Goal: Task Accomplishment & Management: Use online tool/utility

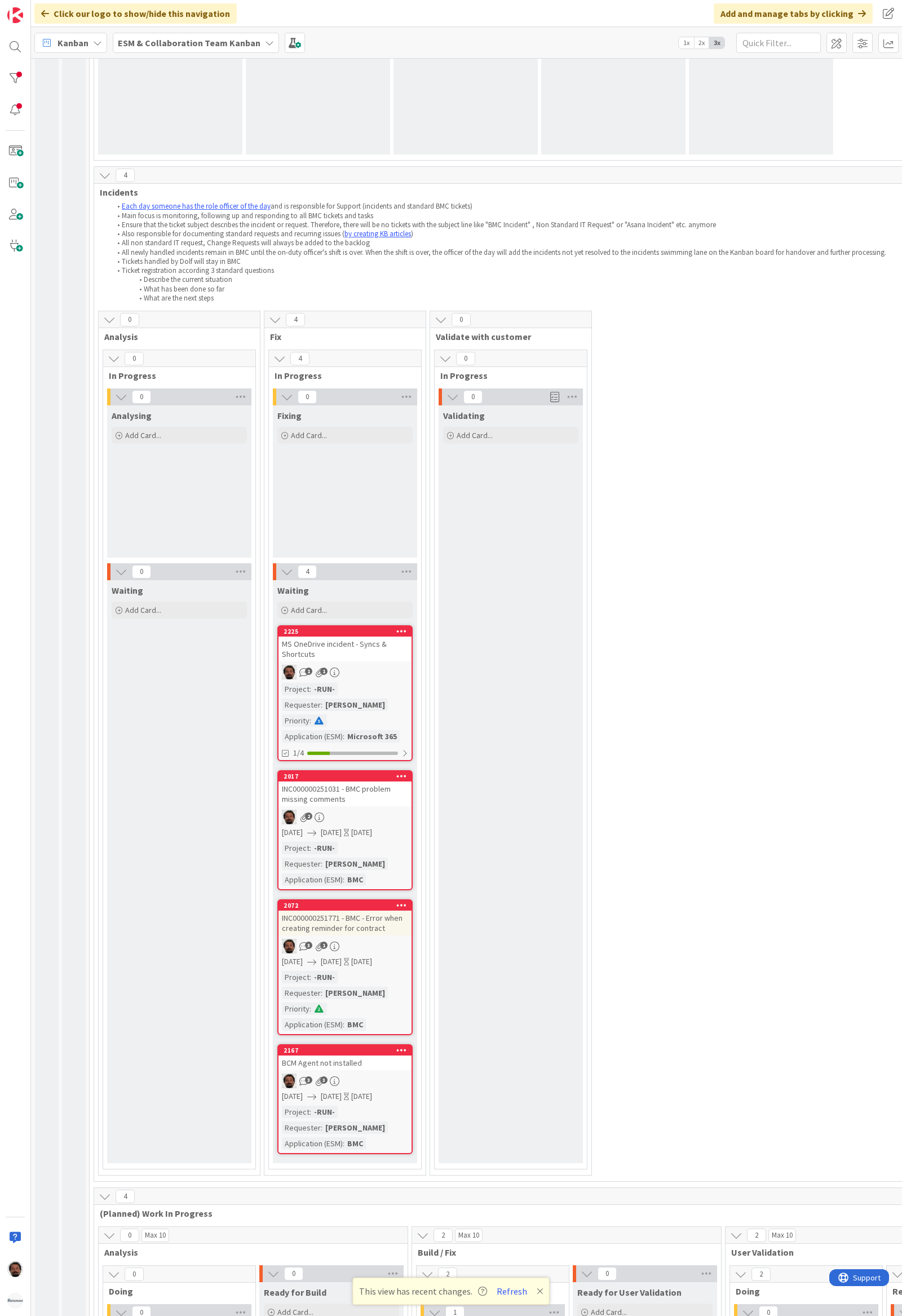
scroll to position [226, 0]
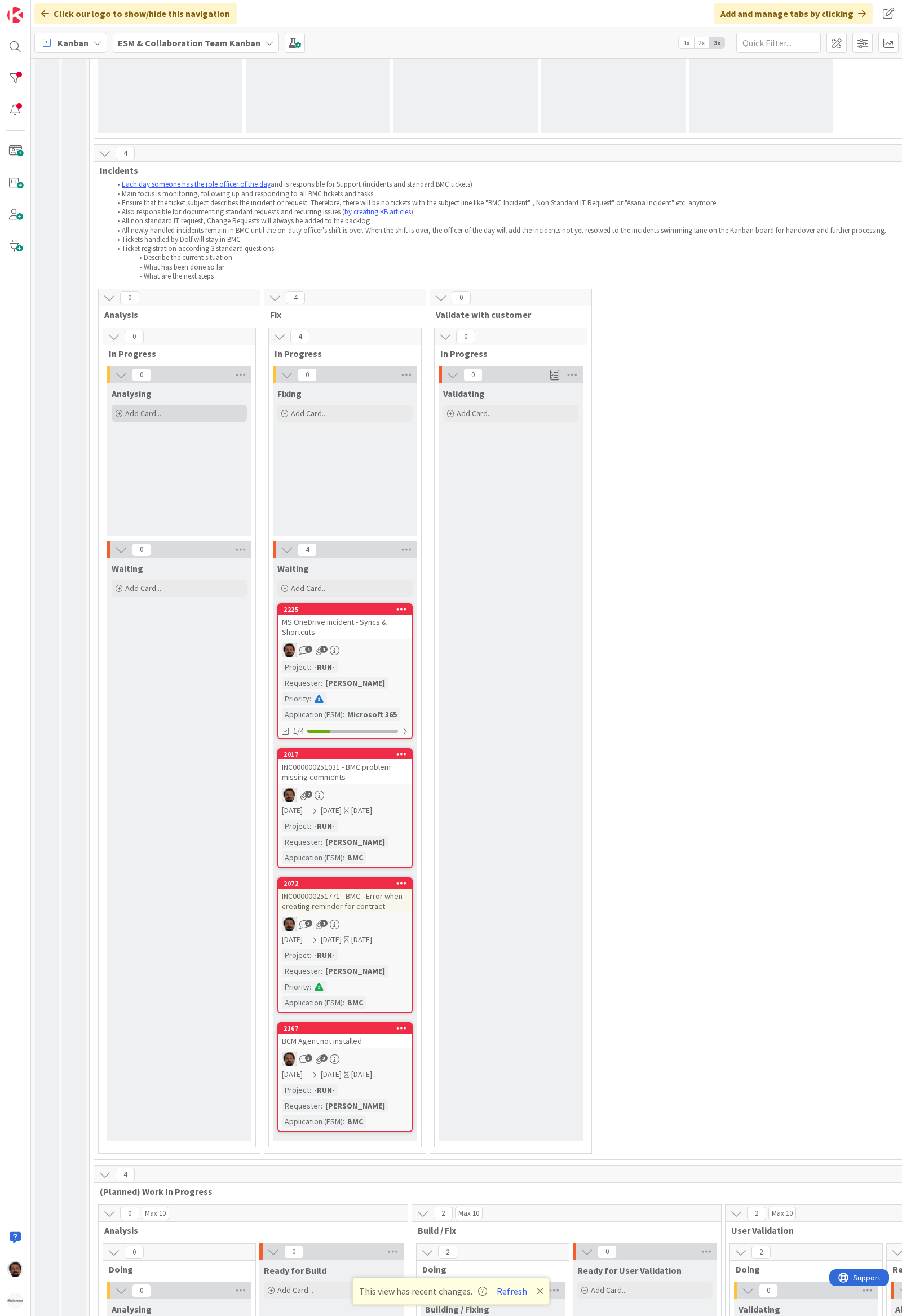
click at [149, 416] on span "Add Card..." at bounding box center [143, 413] width 36 height 10
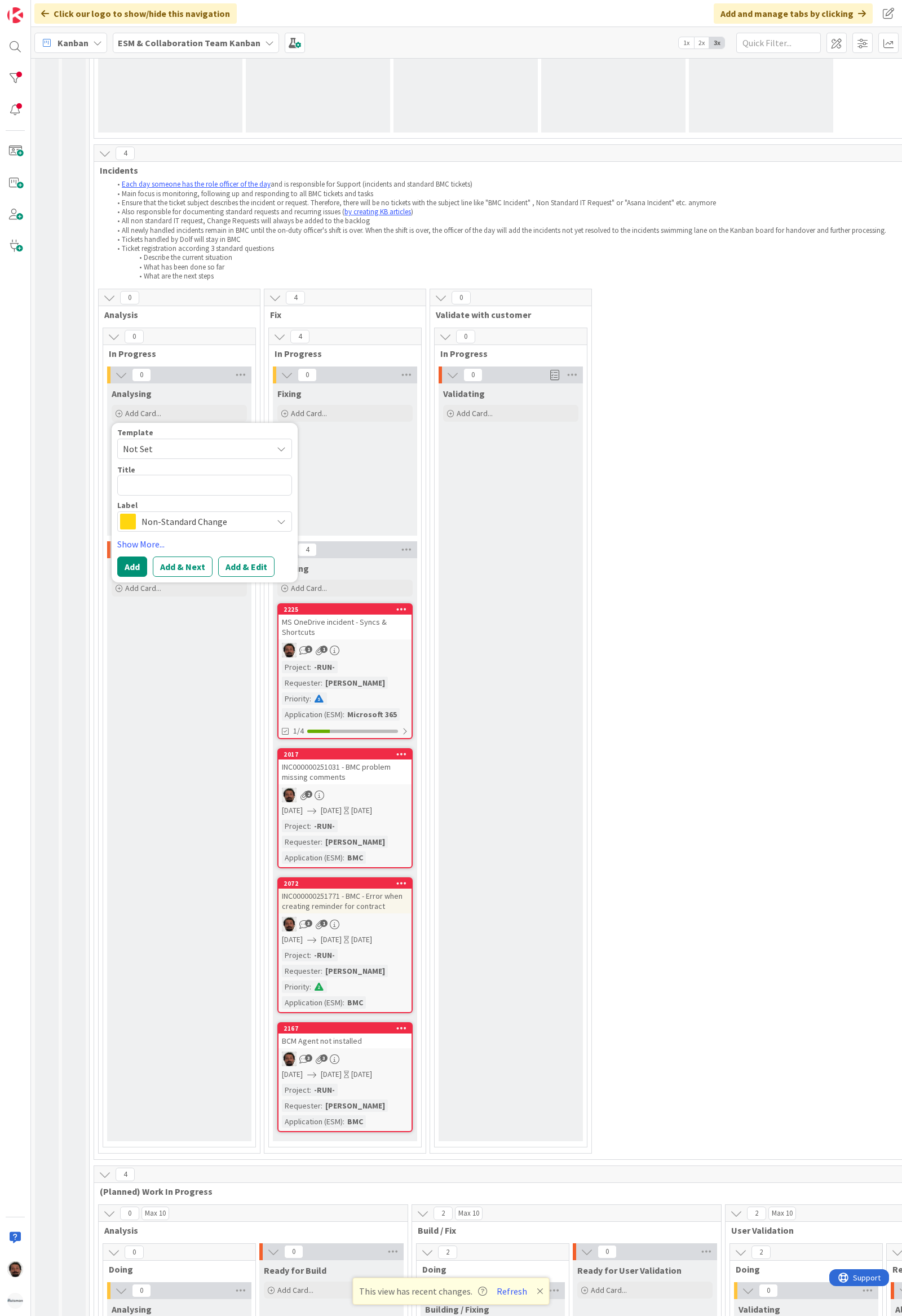
click at [152, 480] on textarea at bounding box center [204, 485] width 175 height 21
click at [165, 770] on div "Waiting Add Card..." at bounding box center [179, 849] width 144 height 583
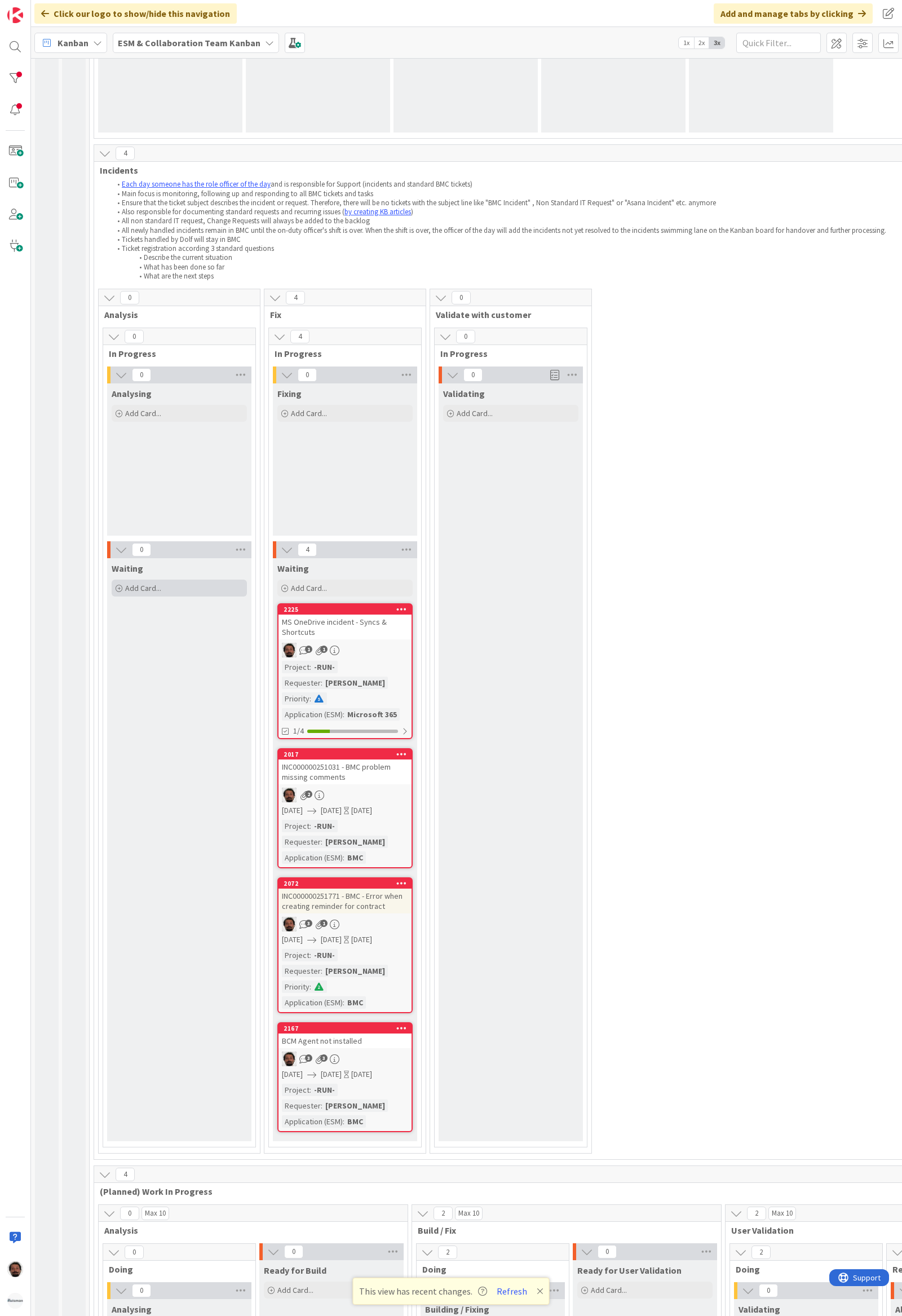
click at [165, 593] on div "Add Card..." at bounding box center [179, 588] width 136 height 17
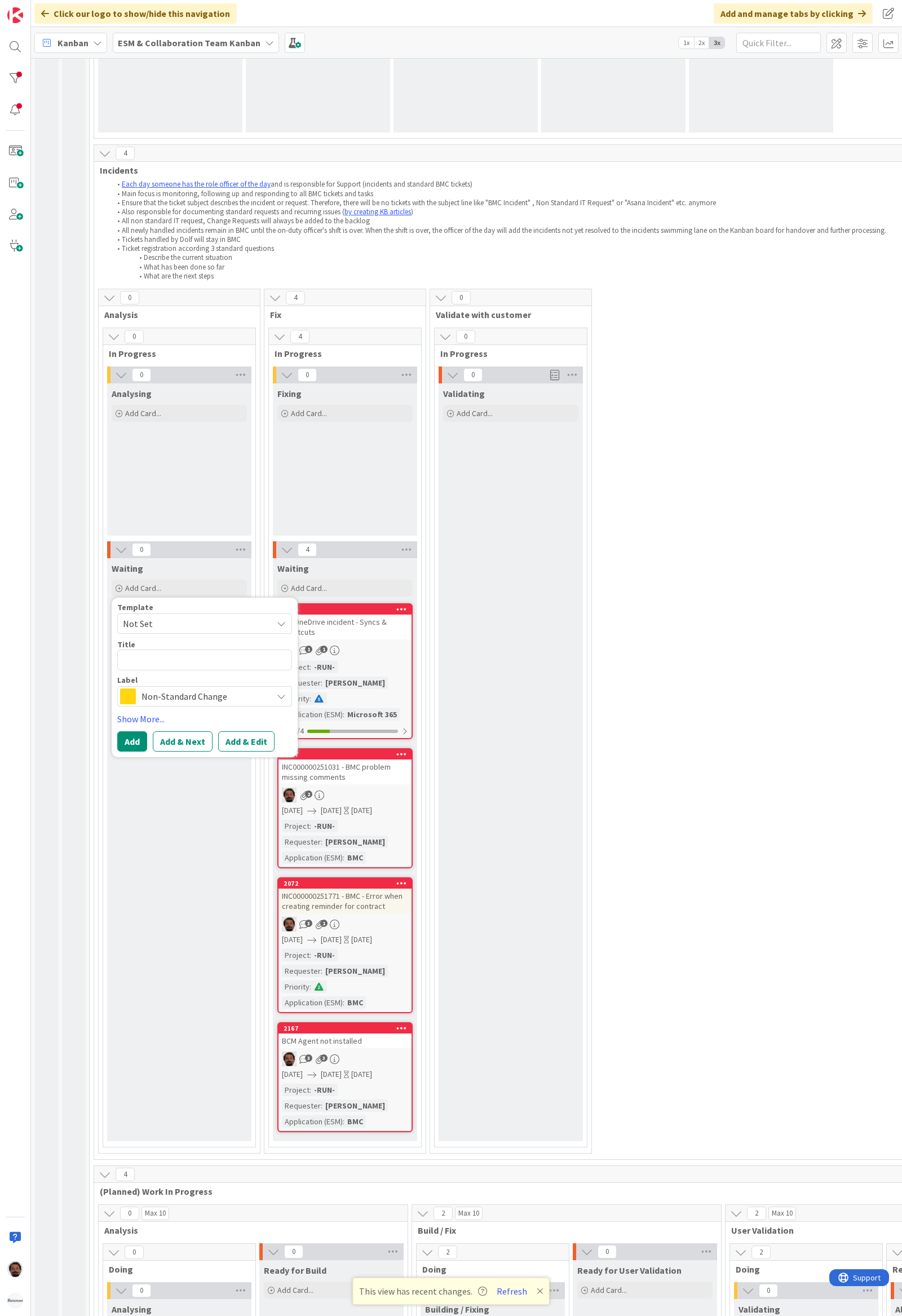
click at [161, 660] on textarea at bounding box center [204, 660] width 175 height 21
type textarea "x"
type textarea "[URL][PERSON_NAME][DOMAIN_NAME]"
click at [262, 745] on button "Add & Edit" at bounding box center [246, 742] width 56 height 20
click at [206, 658] on textarea at bounding box center [204, 660] width 175 height 21
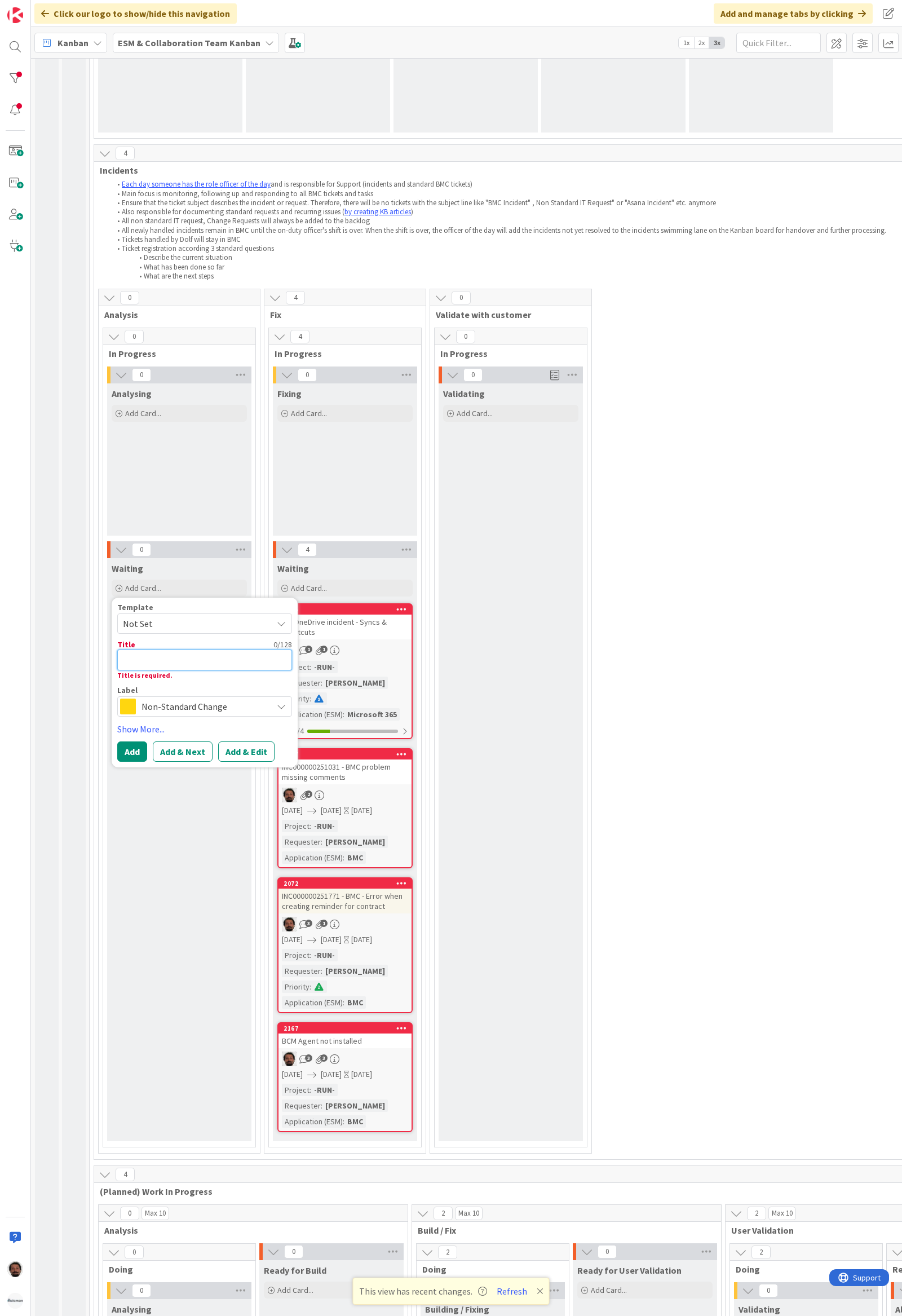
click at [228, 661] on textarea at bounding box center [204, 660] width 175 height 21
click at [228, 663] on textarea at bounding box center [204, 660] width 175 height 21
paste textarea "BCM Incident - CI Info is wrong"
type textarea "x"
type textarea "BCM Incident - CI Info is wrong"
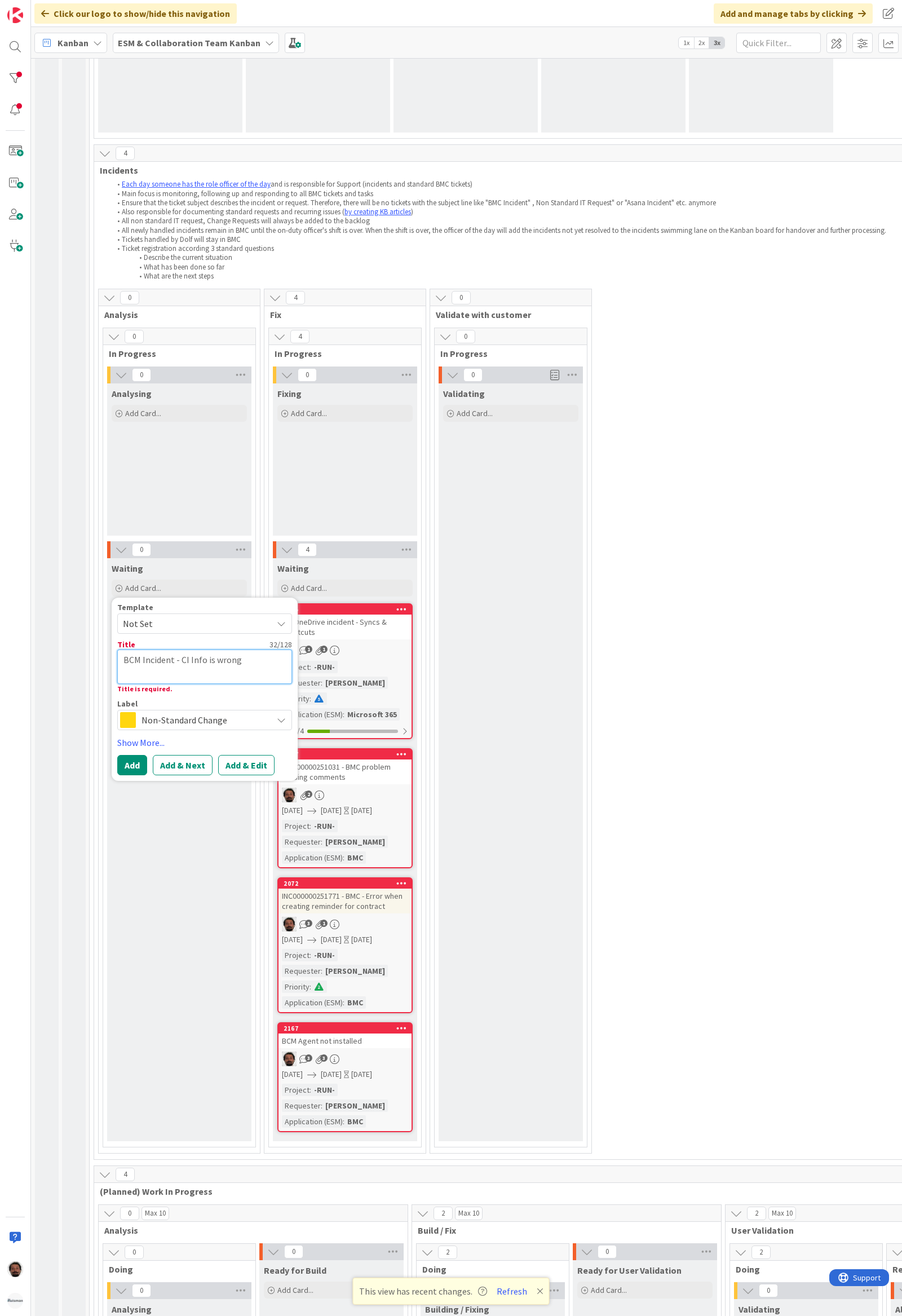
type textarea "x"
type textarea "BCM Incident - CI Info is wrong"
click at [217, 701] on span "Non-Standard Change" at bounding box center [204, 706] width 125 height 16
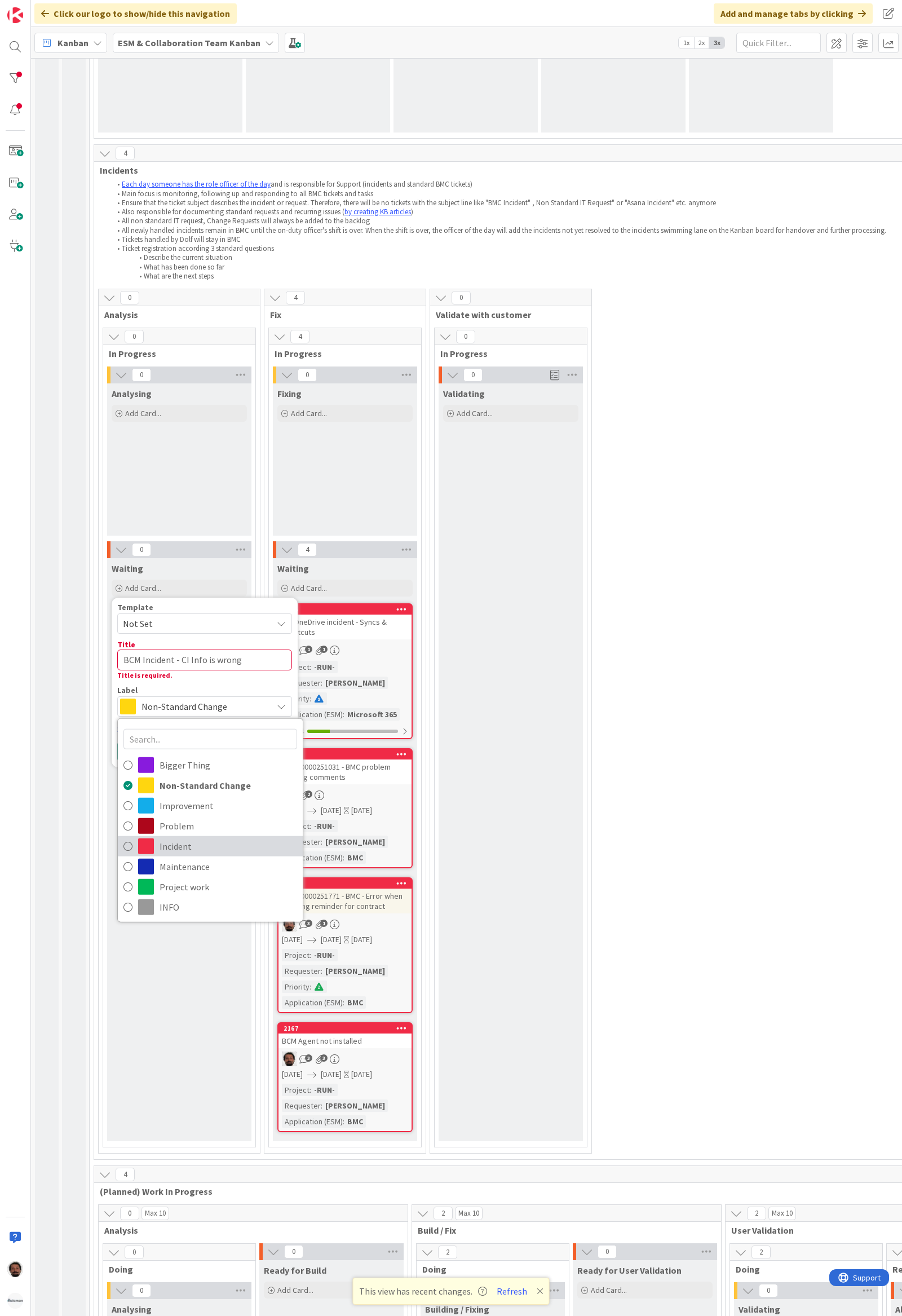
click at [163, 774] on span "Incident" at bounding box center [228, 846] width 137 height 17
type textarea "x"
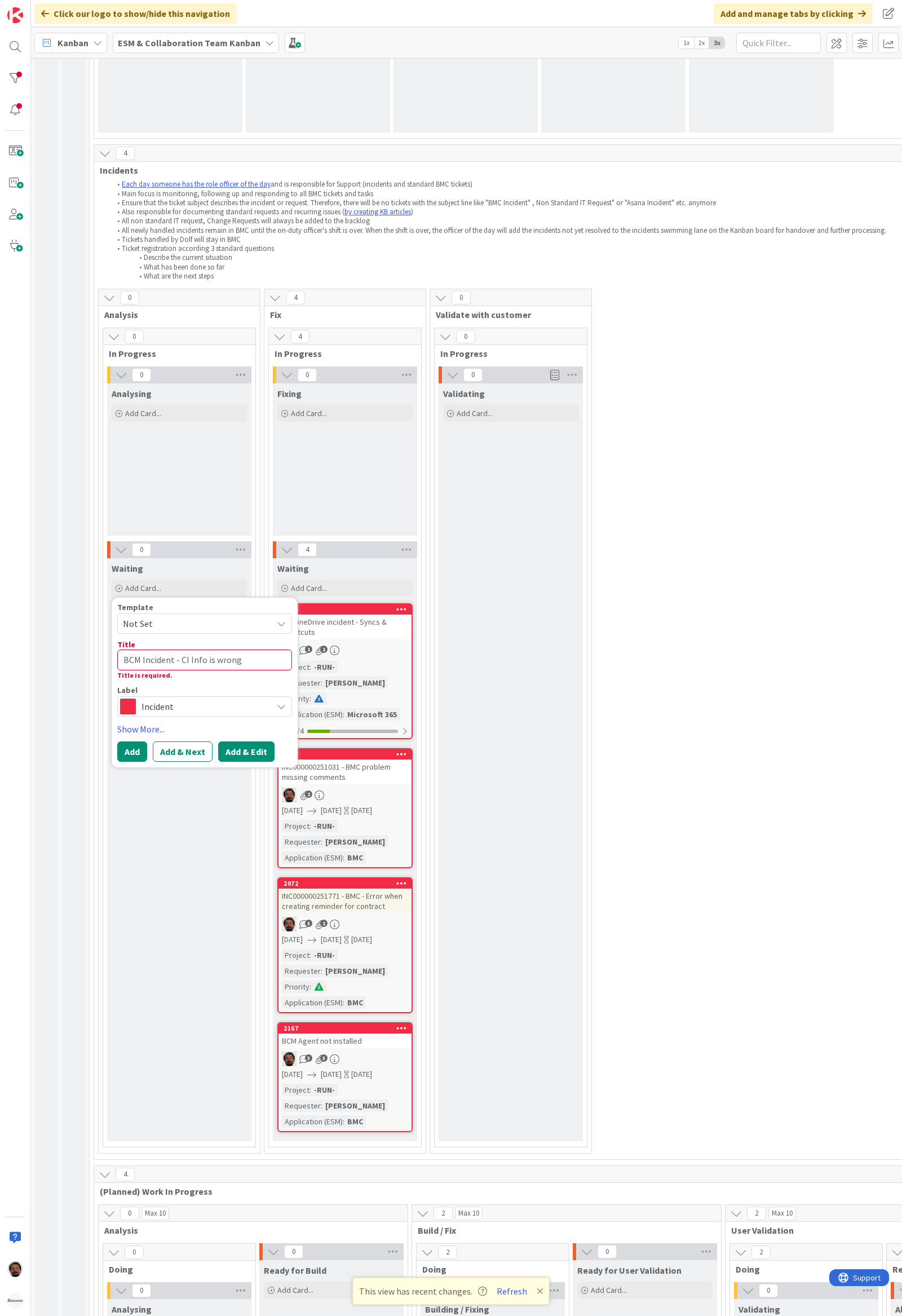
click at [235, 752] on button "Add & Edit" at bounding box center [246, 752] width 56 height 20
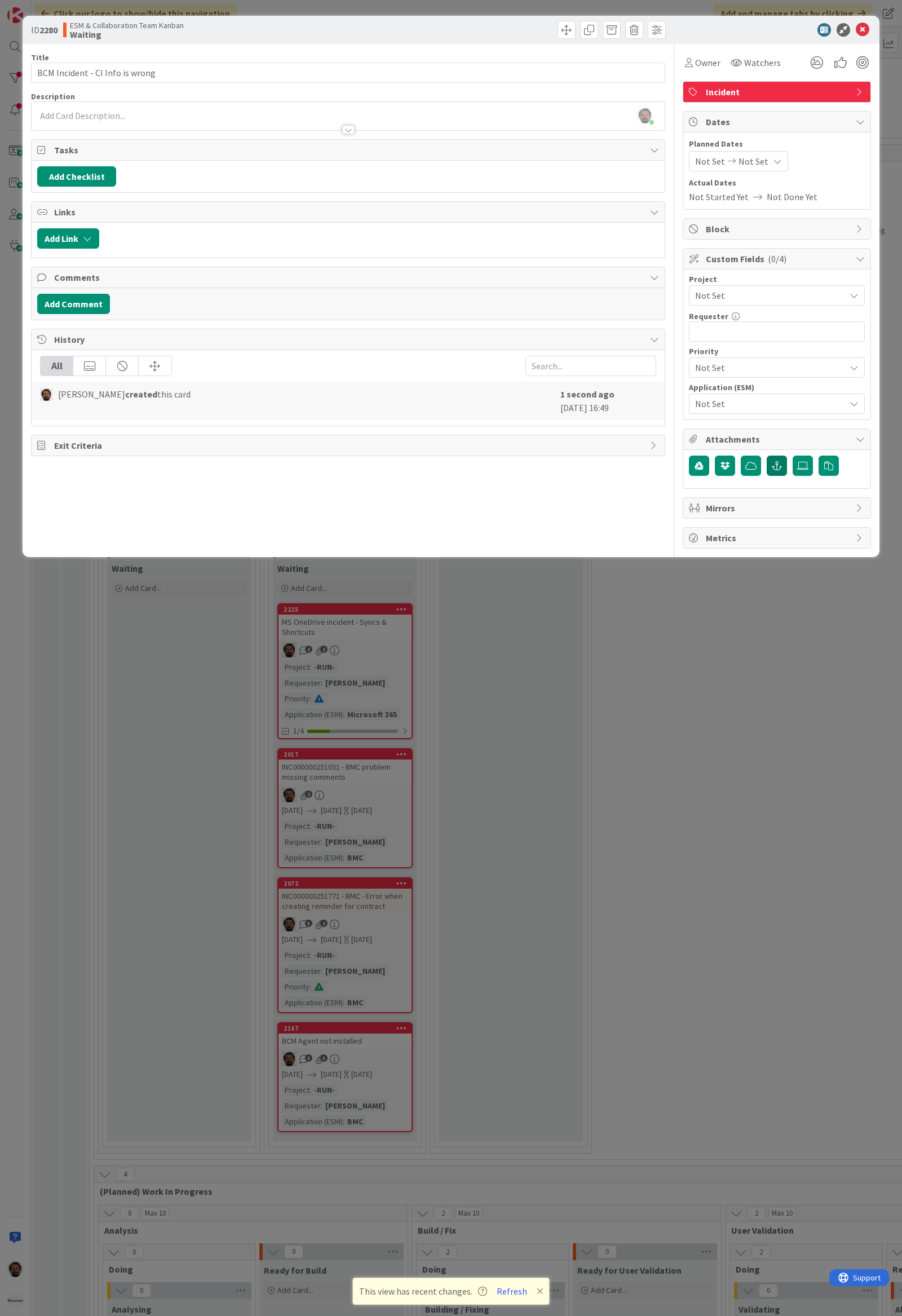
click at [780, 461] on button "button" at bounding box center [777, 465] width 20 height 20
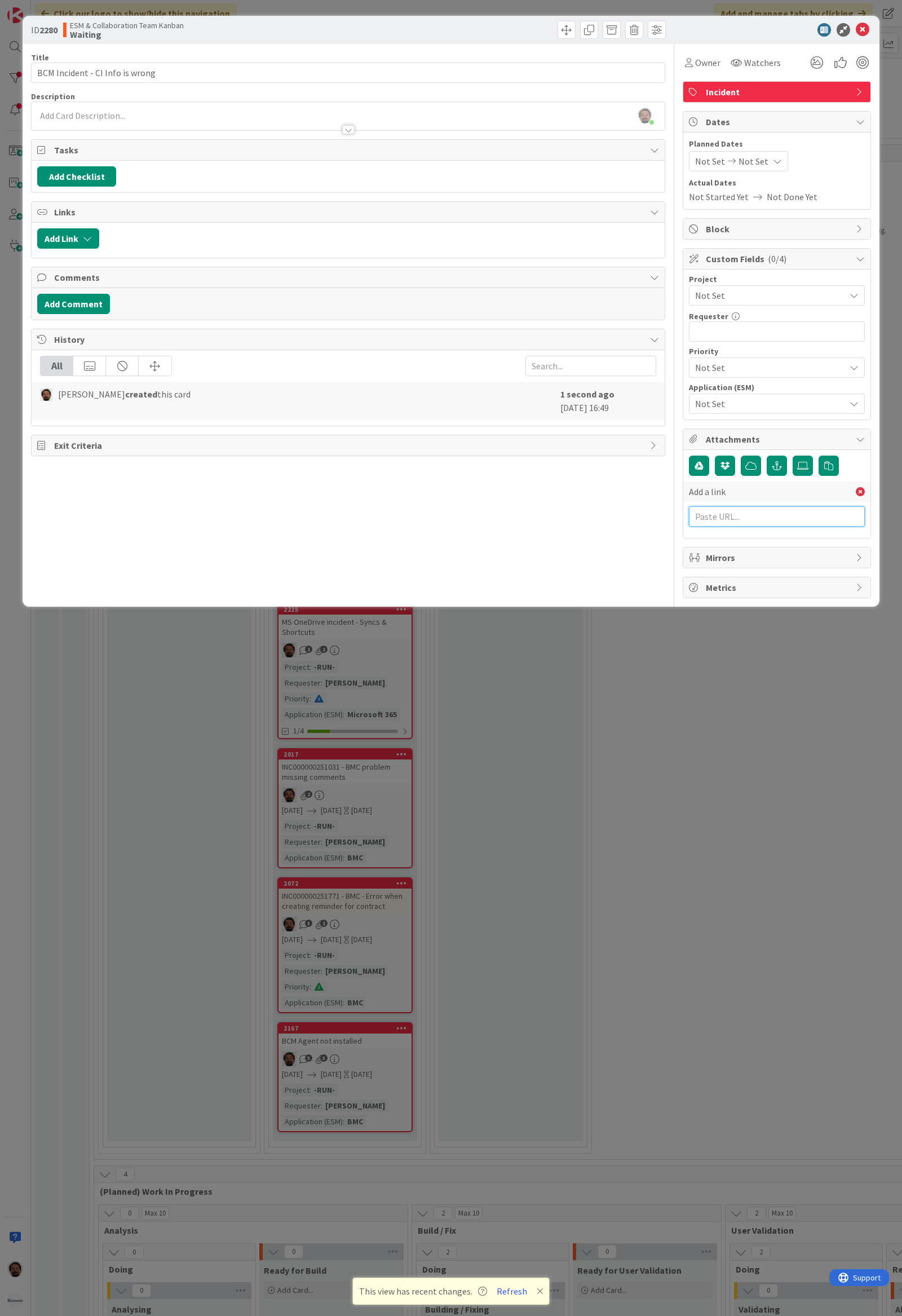
click at [760, 515] on input "text" at bounding box center [777, 516] width 176 height 20
paste input "[URL][PERSON_NAME][DOMAIN_NAME]"
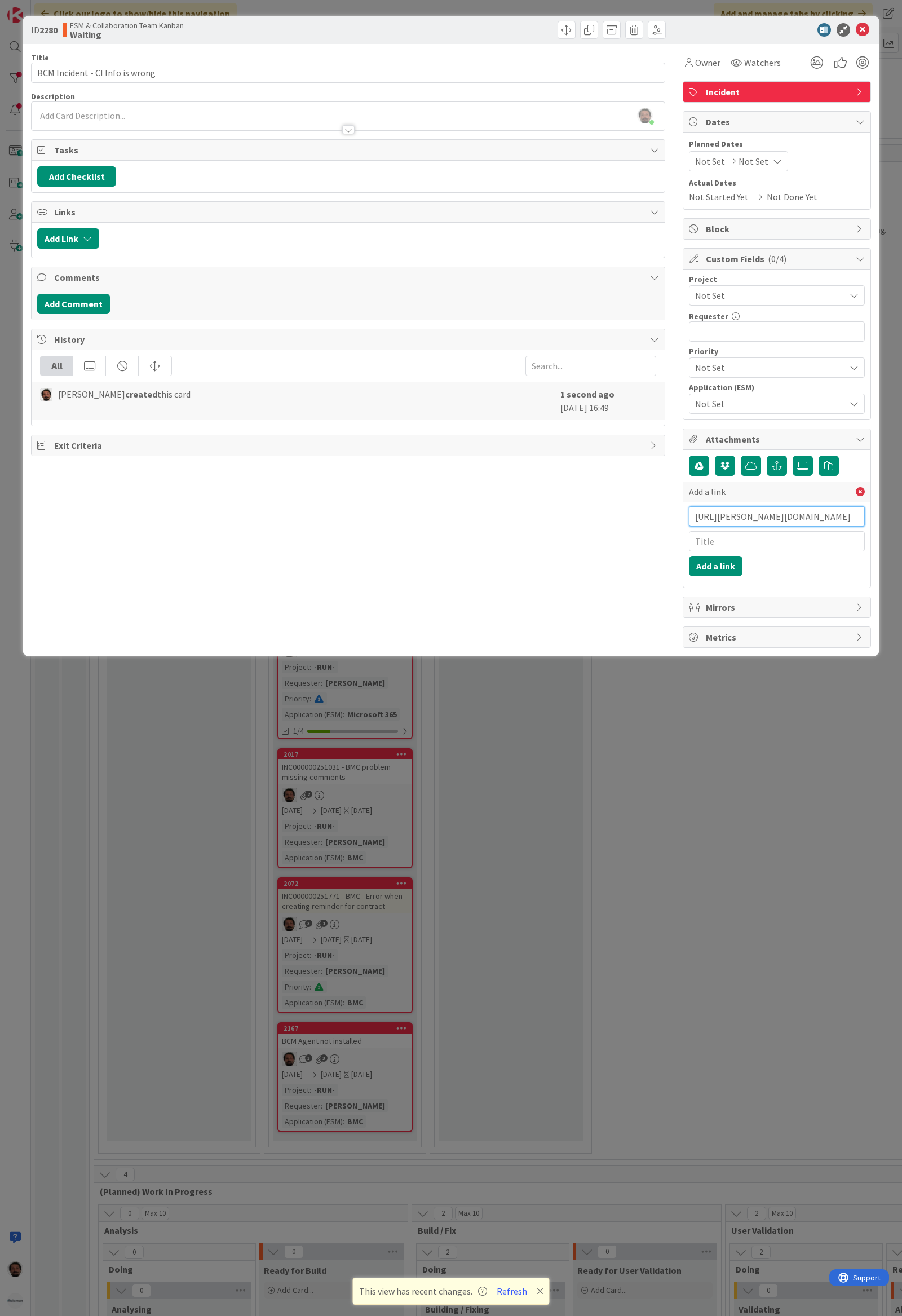
scroll to position [0, 217]
type input "[URL][PERSON_NAME][DOMAIN_NAME]"
click at [767, 539] on input "text" at bounding box center [777, 541] width 176 height 20
paste input "INC000000252665"
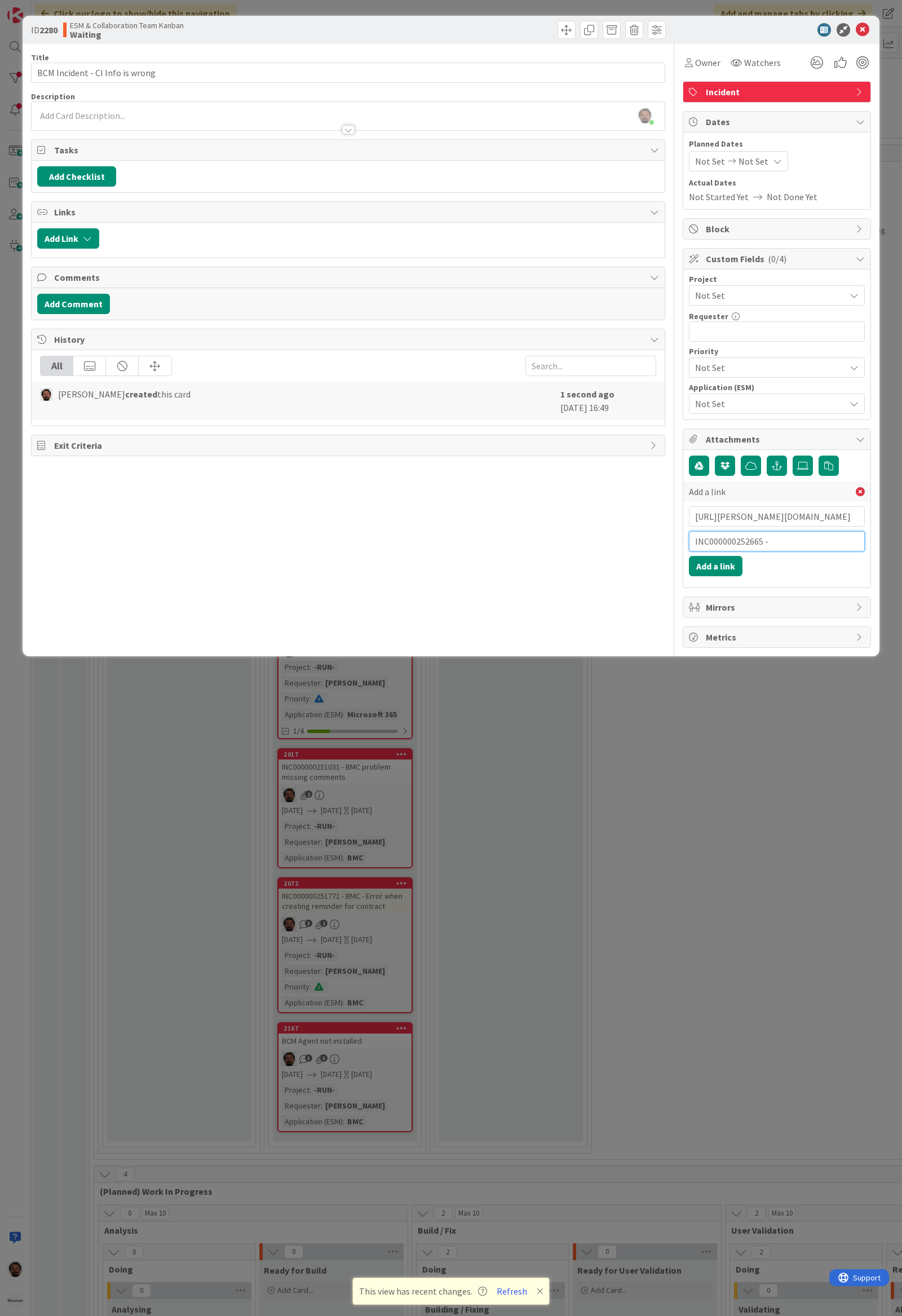
type input "INC000000252665"
click at [725, 569] on button "Add a link" at bounding box center [715, 566] width 54 height 20
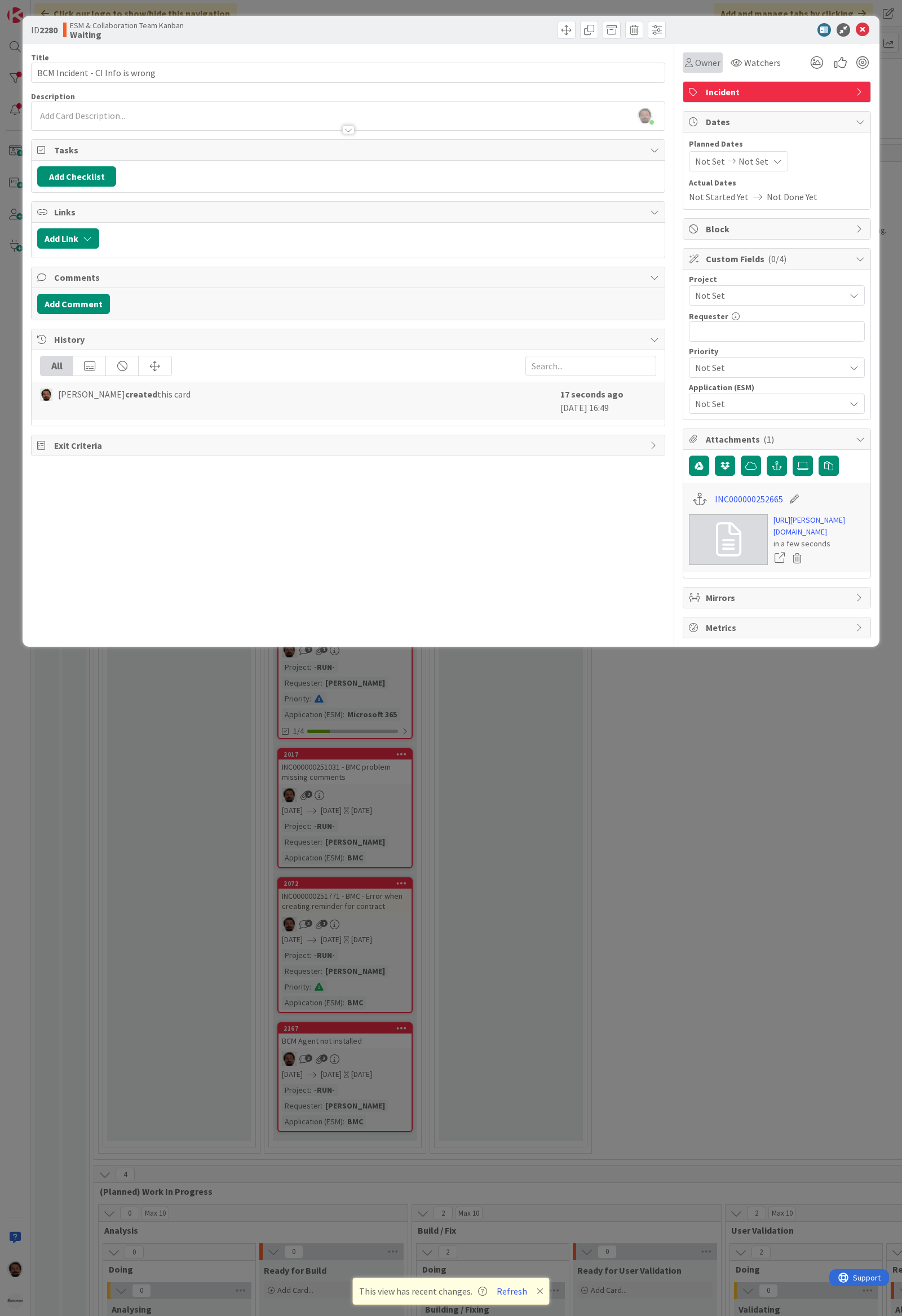
click at [711, 59] on span "Owner" at bounding box center [708, 62] width 25 height 13
click at [708, 57] on span "Owner" at bounding box center [708, 62] width 25 height 13
click at [743, 301] on span "Not Set" at bounding box center [767, 295] width 144 height 16
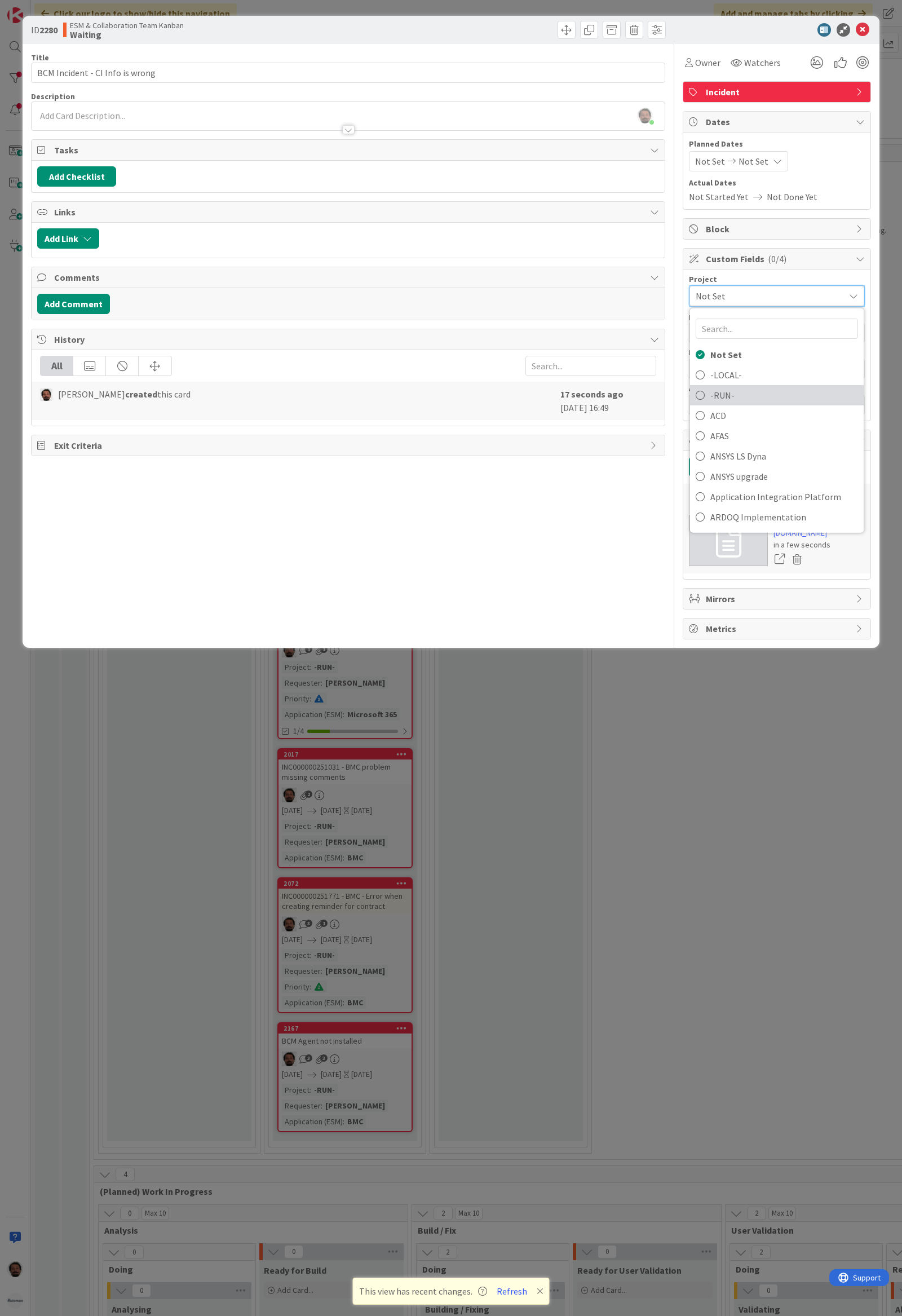
click at [729, 393] on span "-RUN-" at bounding box center [784, 395] width 147 height 17
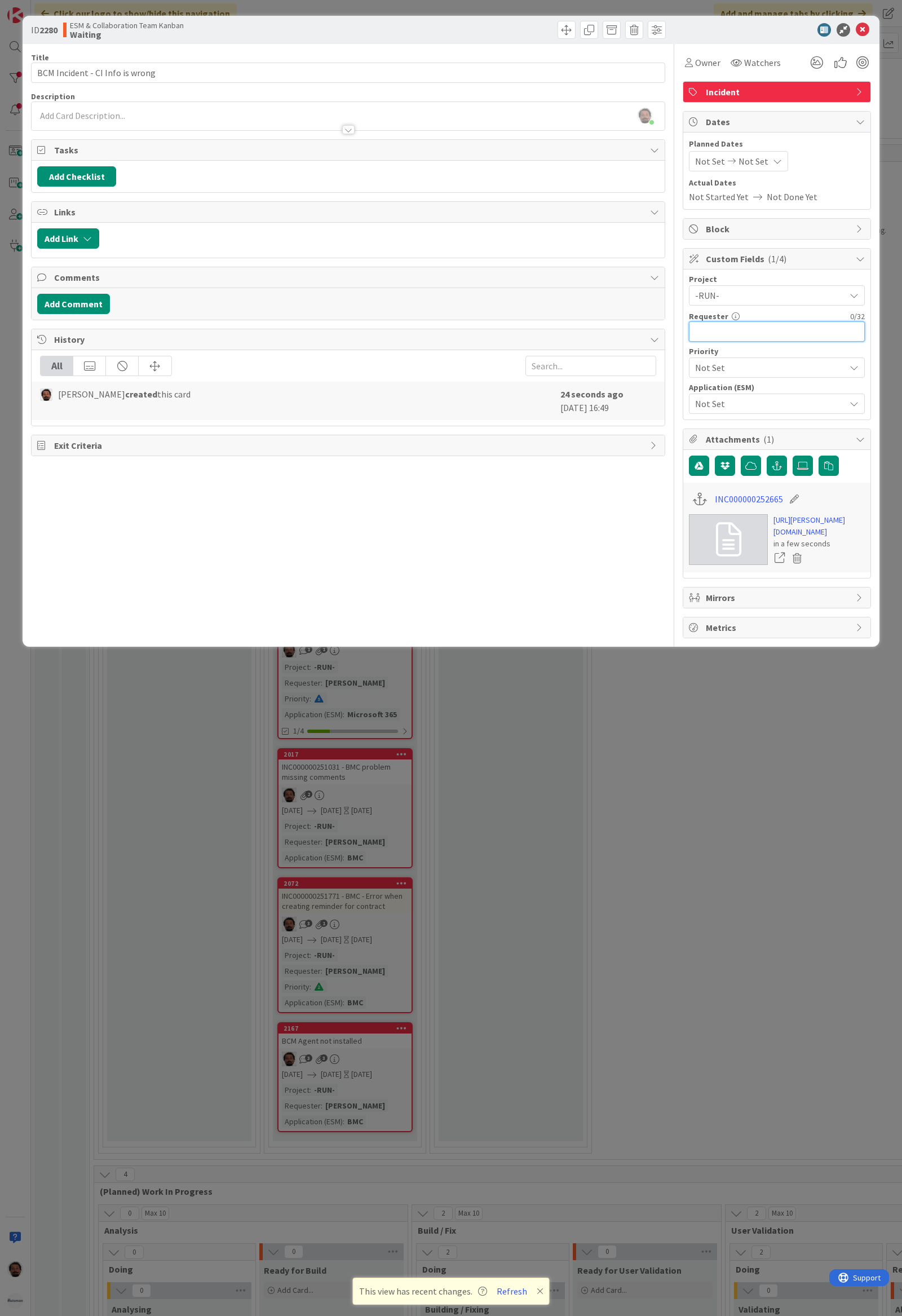
click at [734, 339] on input "text" at bounding box center [777, 332] width 176 height 20
type input "[PERSON_NAME]"
click at [737, 359] on div "Not Set" at bounding box center [777, 368] width 176 height 20
click at [732, 474] on span "Low" at bounding box center [792, 476] width 130 height 17
click at [756, 399] on span "Not Set" at bounding box center [767, 404] width 144 height 16
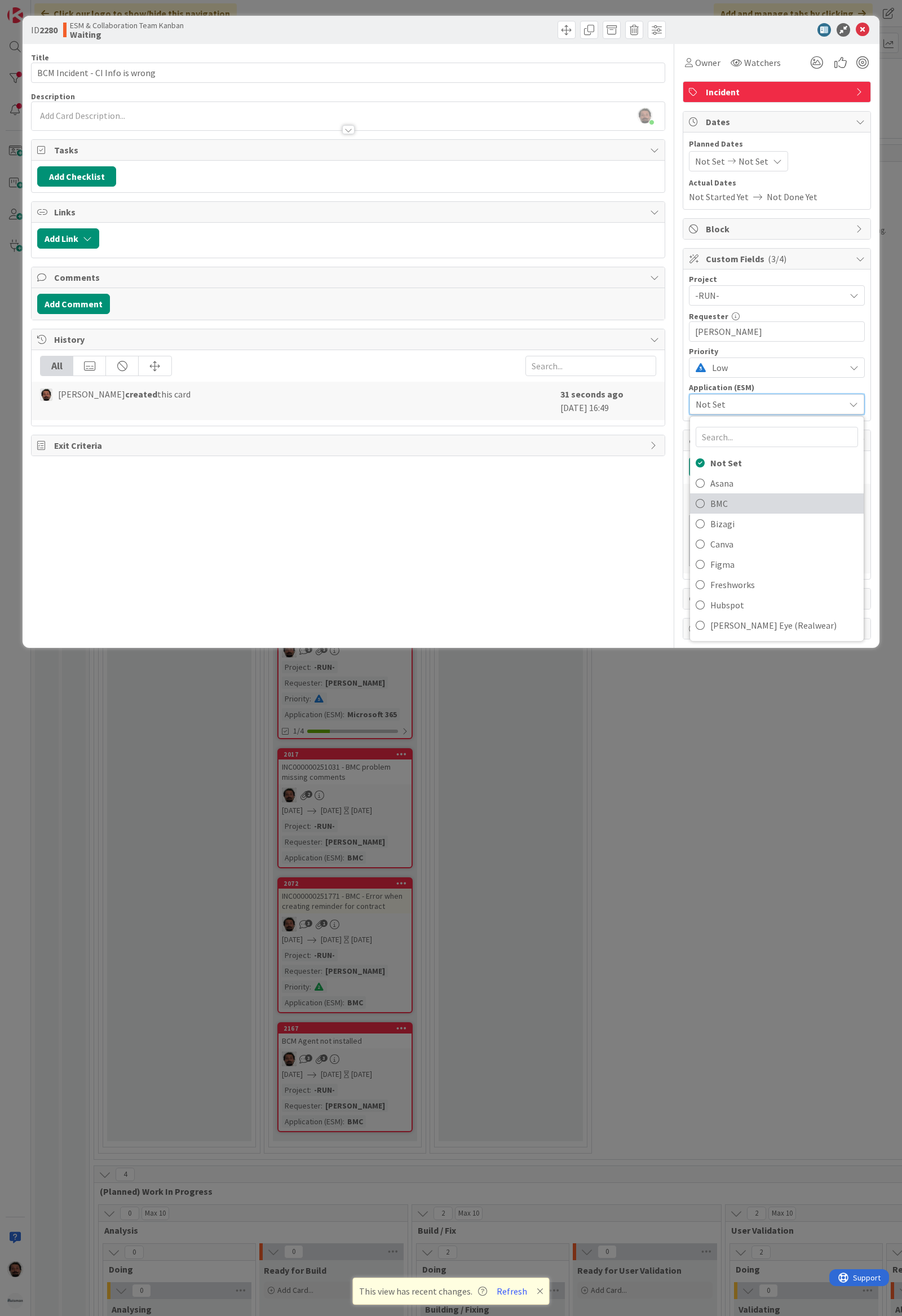
click at [737, 506] on span "BMC" at bounding box center [784, 503] width 147 height 17
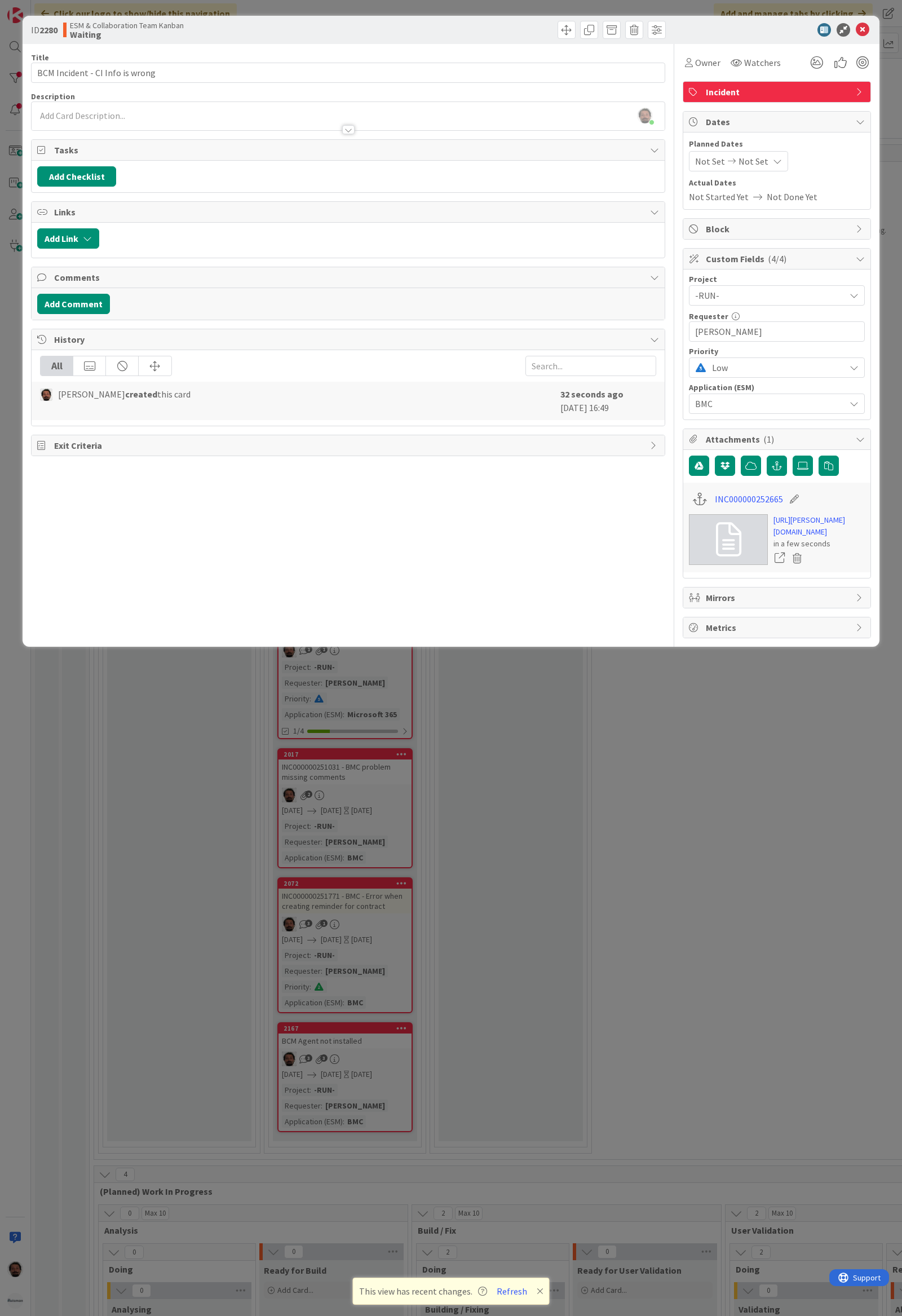
click at [180, 126] on div at bounding box center [348, 124] width 633 height 12
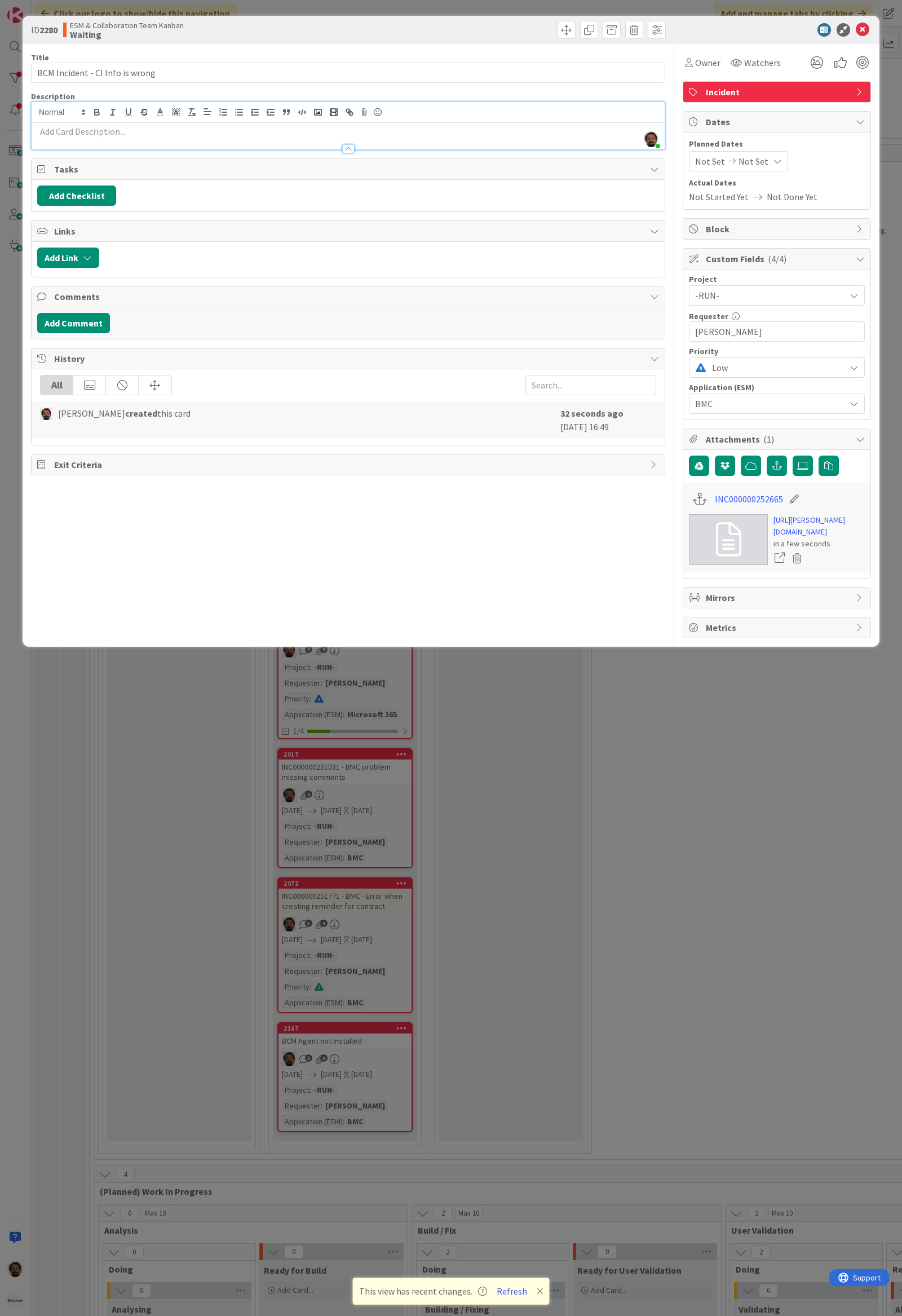
click at [253, 134] on p at bounding box center [348, 132] width 622 height 13
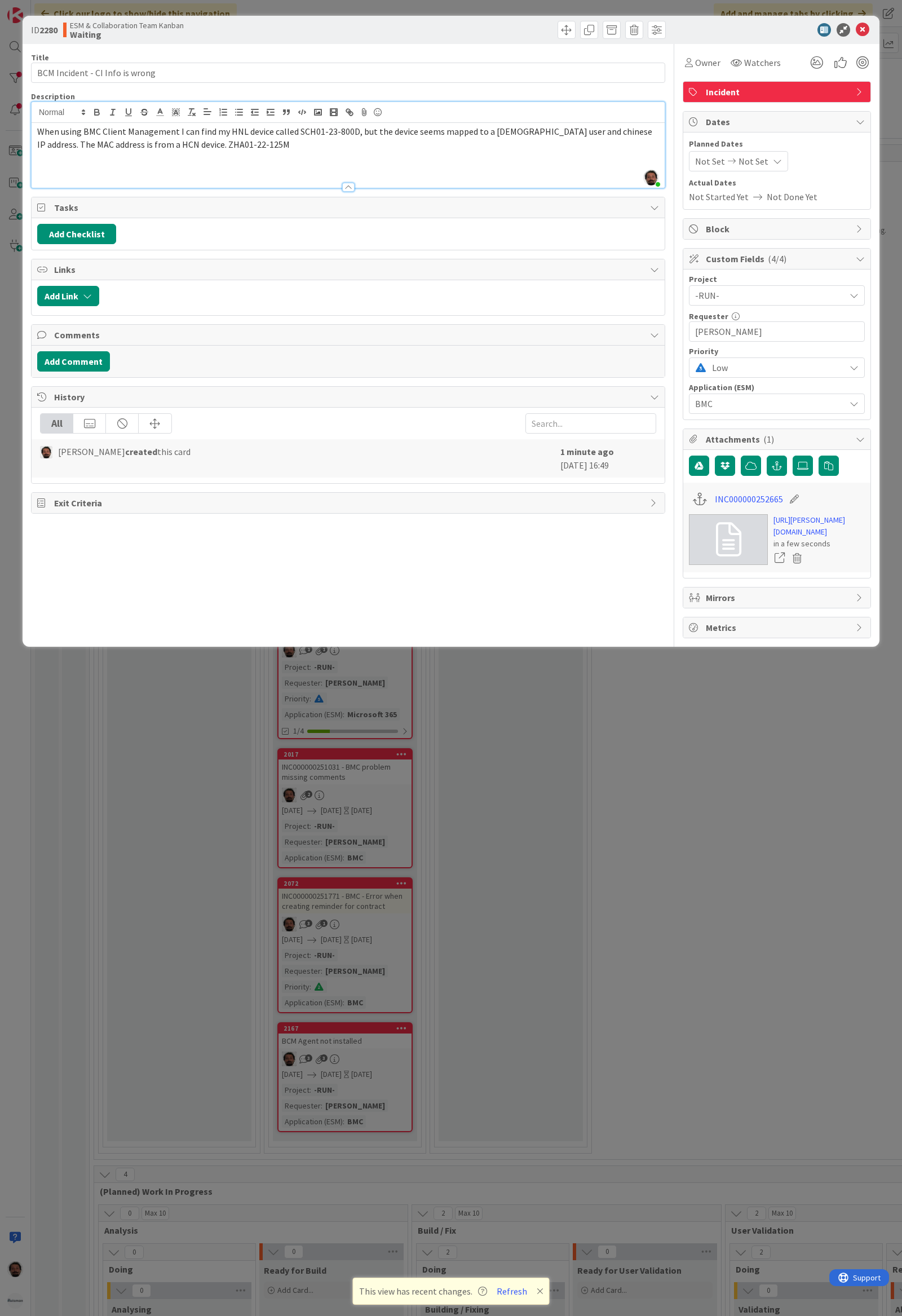
click at [172, 170] on p at bounding box center [348, 170] width 622 height 13
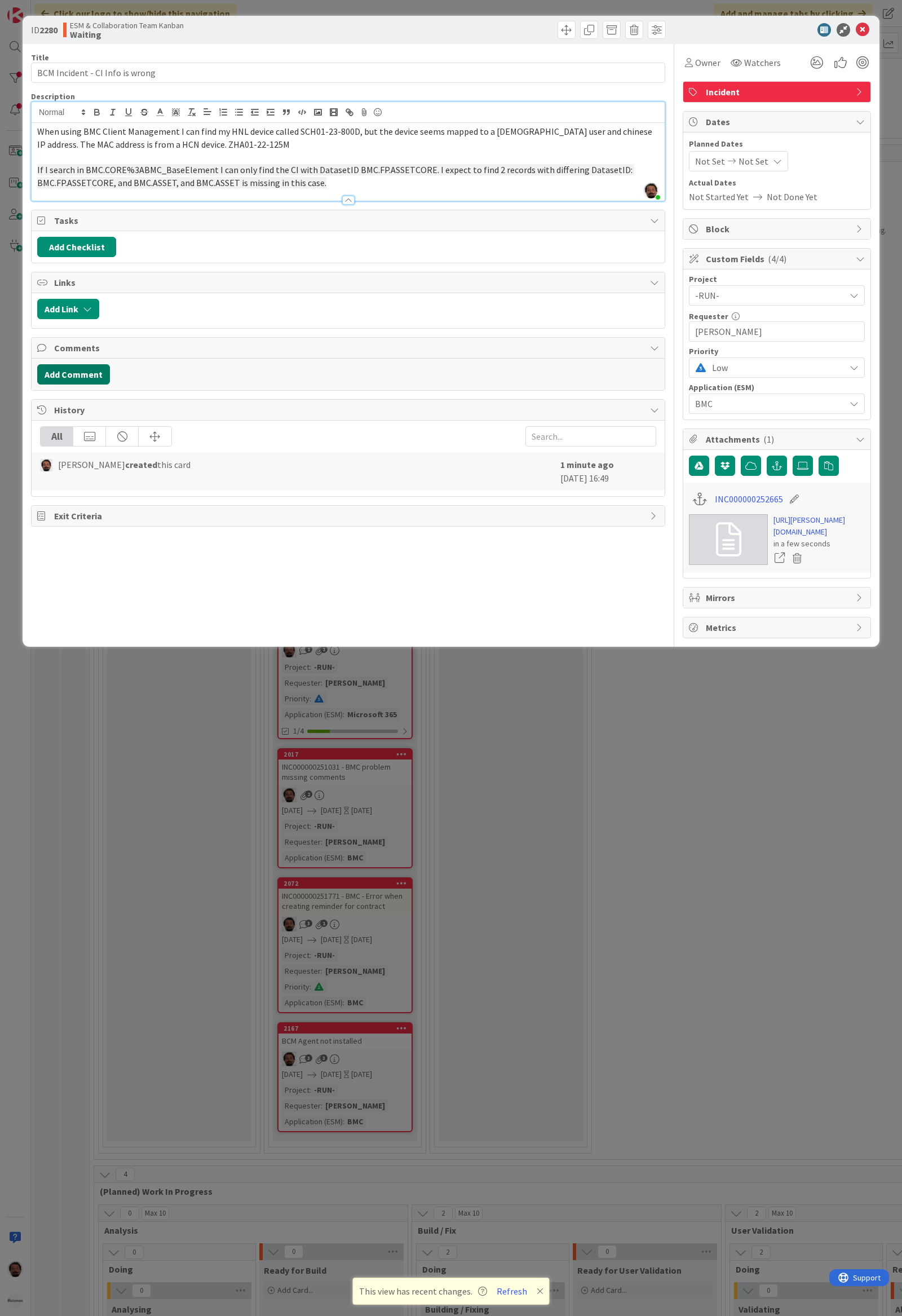
click at [76, 377] on button "Add Comment" at bounding box center [73, 375] width 72 height 20
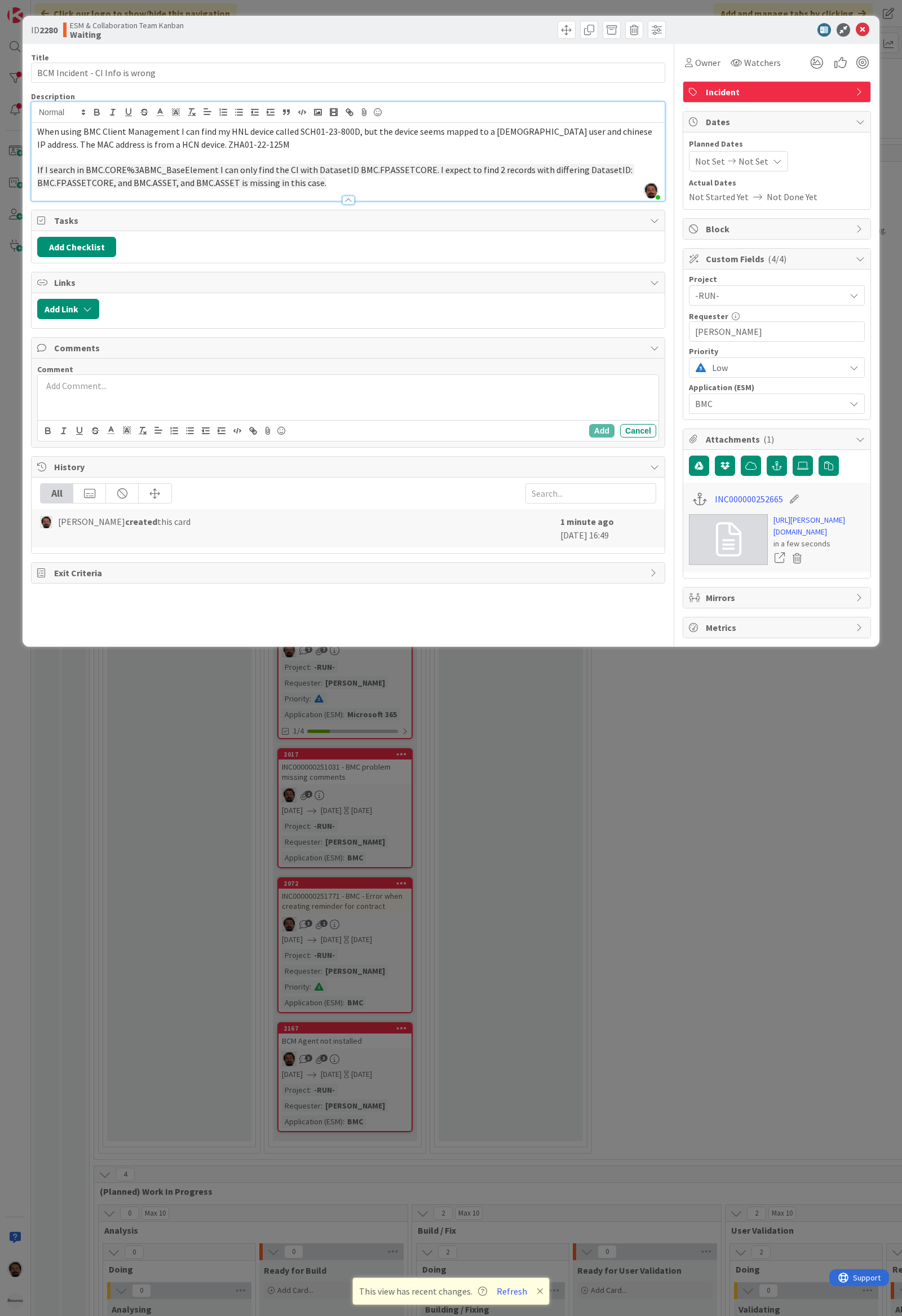
click at [196, 409] on div at bounding box center [348, 398] width 620 height 45
click at [775, 467] on icon "button" at bounding box center [777, 465] width 10 height 9
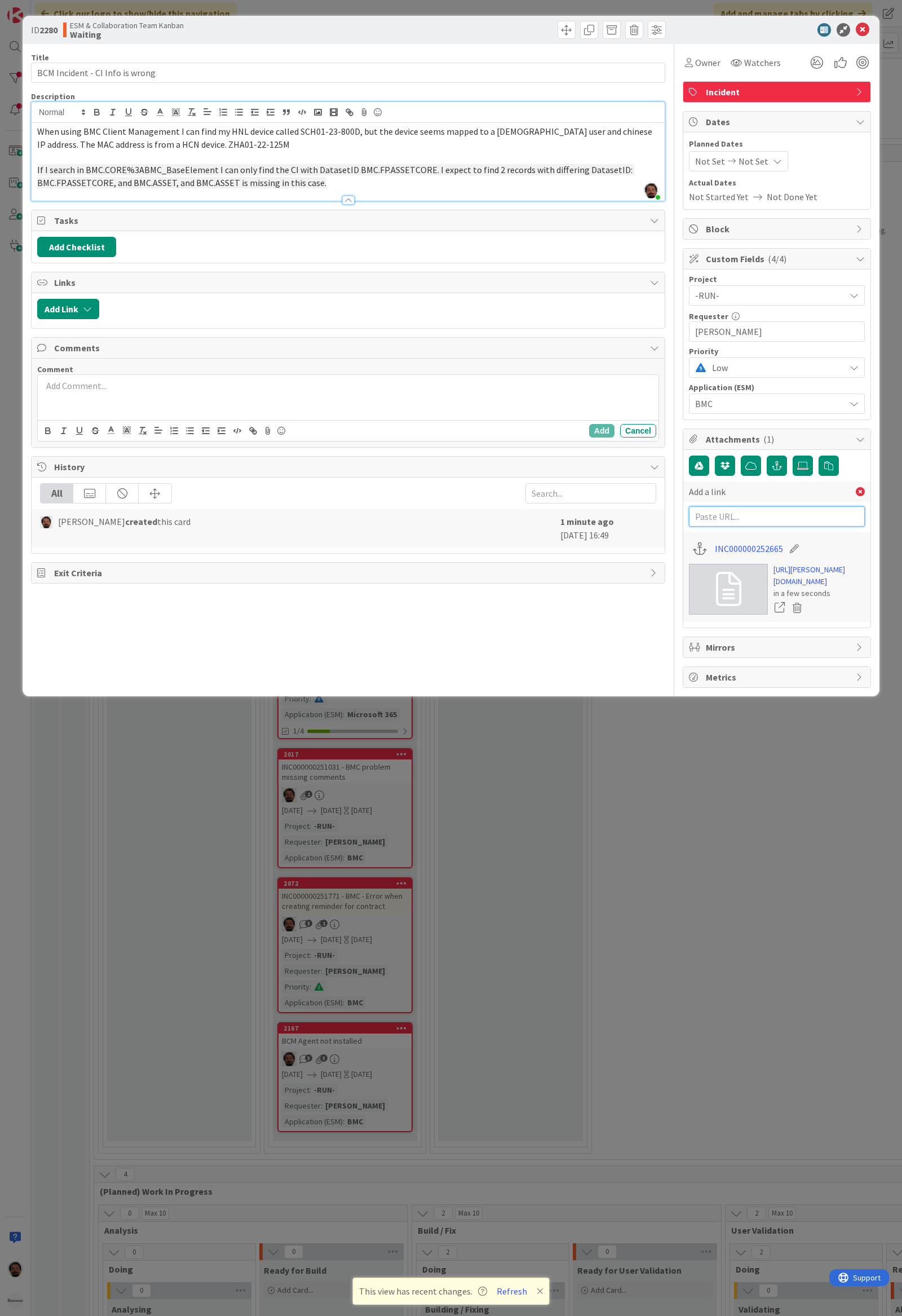
click at [762, 515] on input "text" at bounding box center [777, 516] width 176 height 20
paste input "[URL][DOMAIN_NAME]"
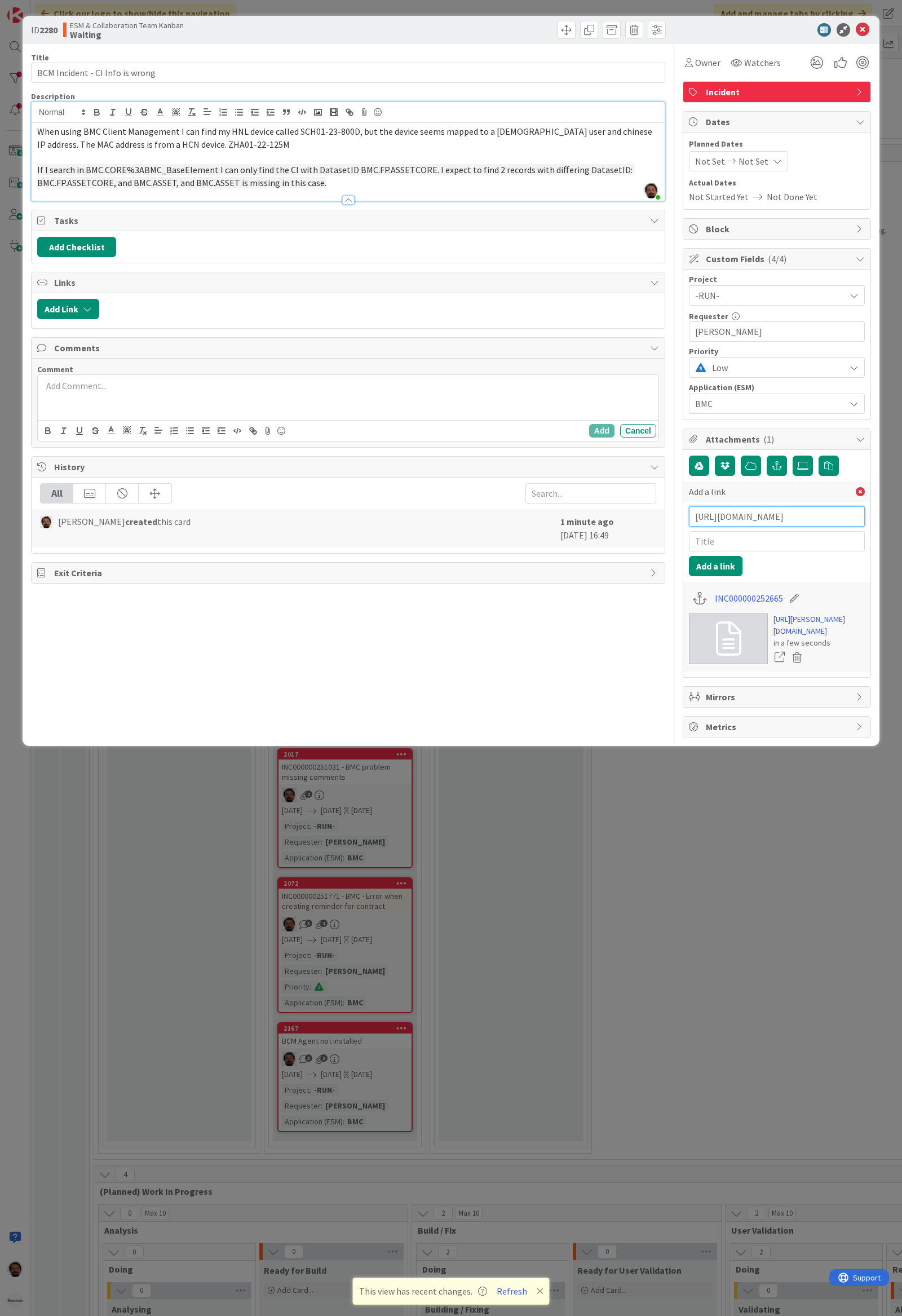
type input "[URL][DOMAIN_NAME]"
click at [732, 542] on input "text" at bounding box center [777, 541] width 176 height 20
click at [789, 551] on input "BMC Support -" at bounding box center [777, 541] width 176 height 20
paste input "Case 02058400"
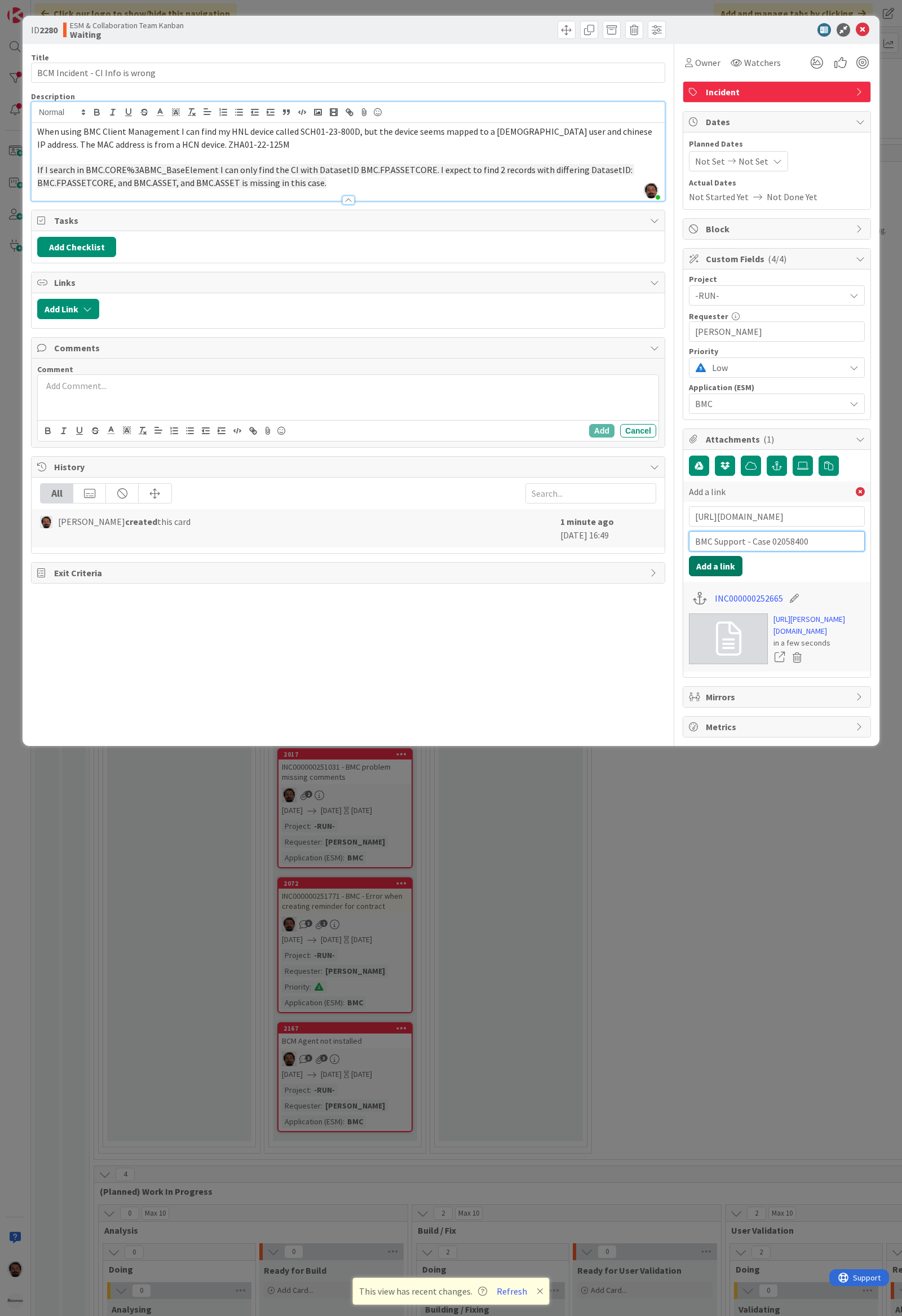
type input "BMC Support - Case 02058400"
click at [735, 566] on button "Add a link" at bounding box center [715, 566] width 54 height 20
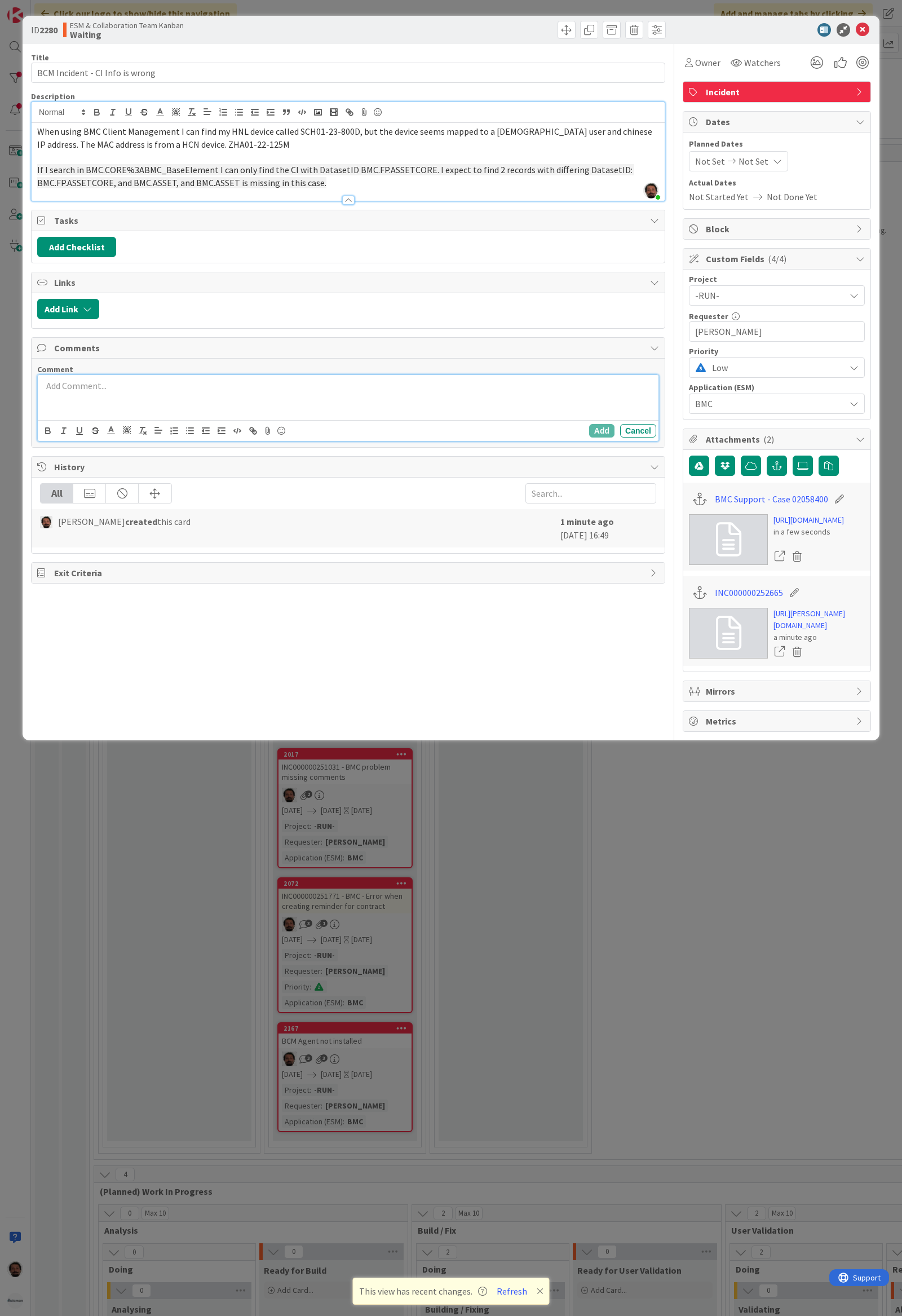
click at [76, 388] on p at bounding box center [348, 386] width 611 height 13
click at [364, 404] on div "Created support ticket. Awaiting response." at bounding box center [348, 398] width 620 height 45
click at [592, 432] on button "Add" at bounding box center [601, 430] width 25 height 13
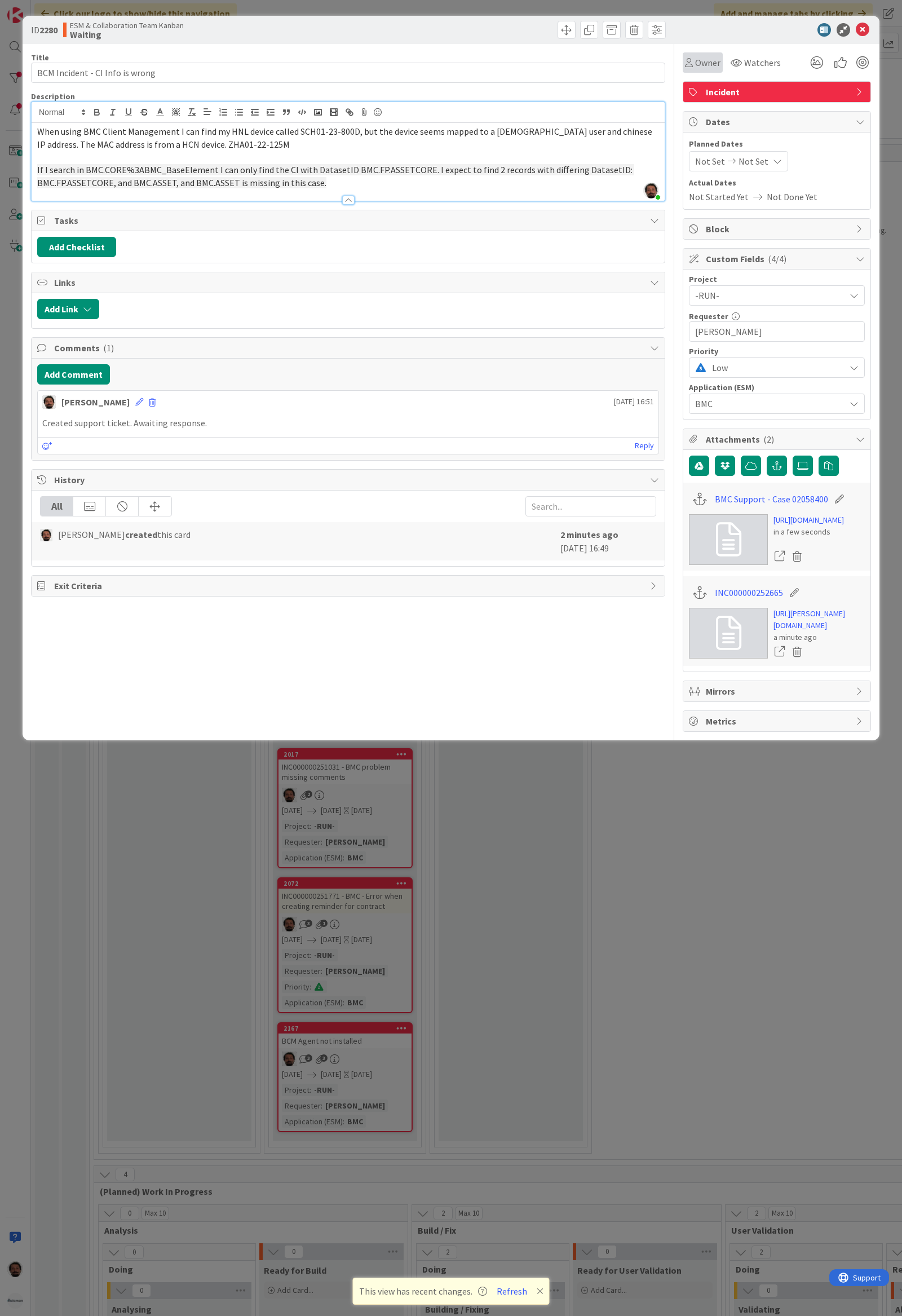
click at [713, 61] on span "Owner" at bounding box center [708, 62] width 25 height 13
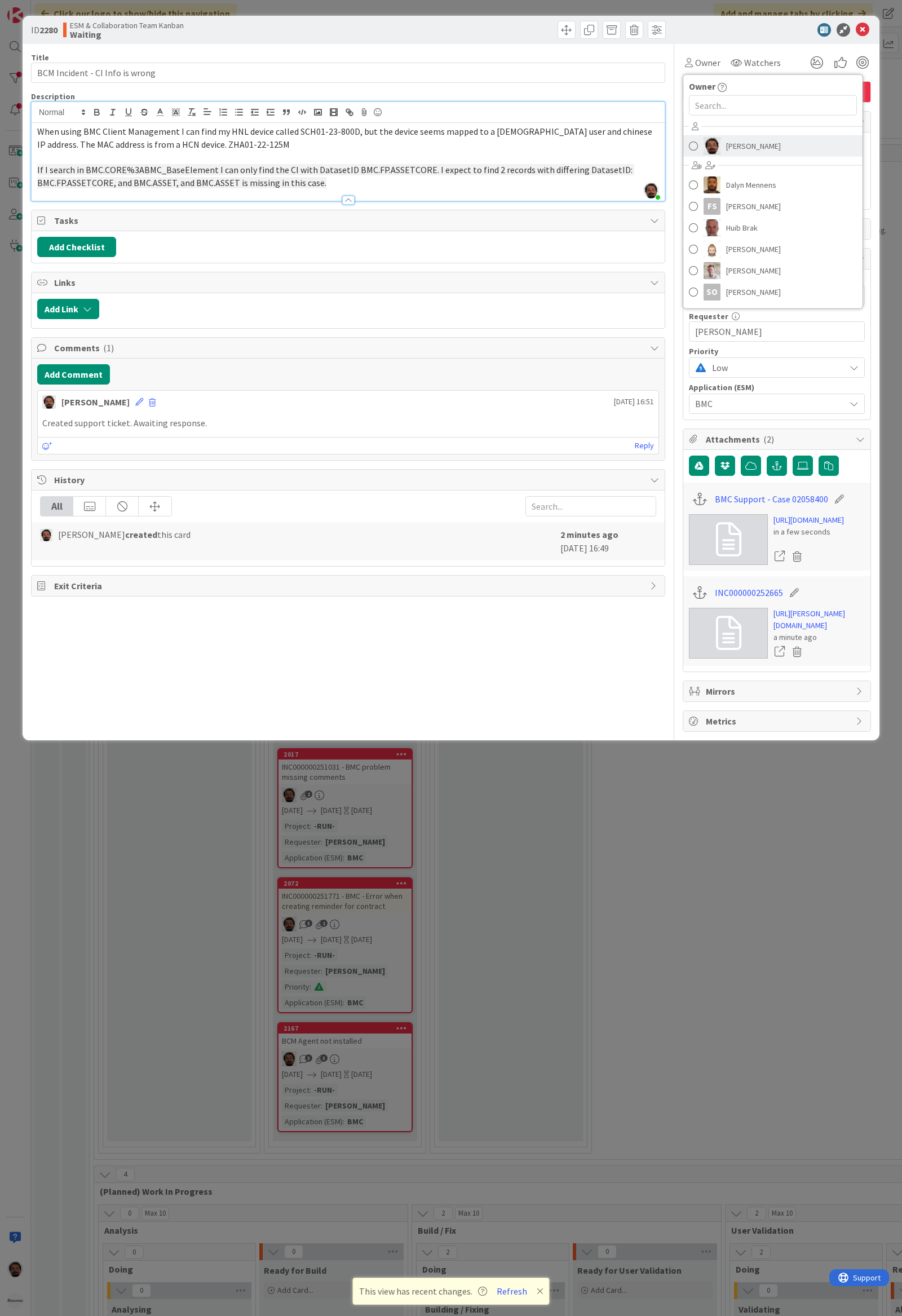
click at [695, 149] on span at bounding box center [693, 146] width 9 height 17
click at [869, 32] on div at bounding box center [771, 30] width 200 height 13
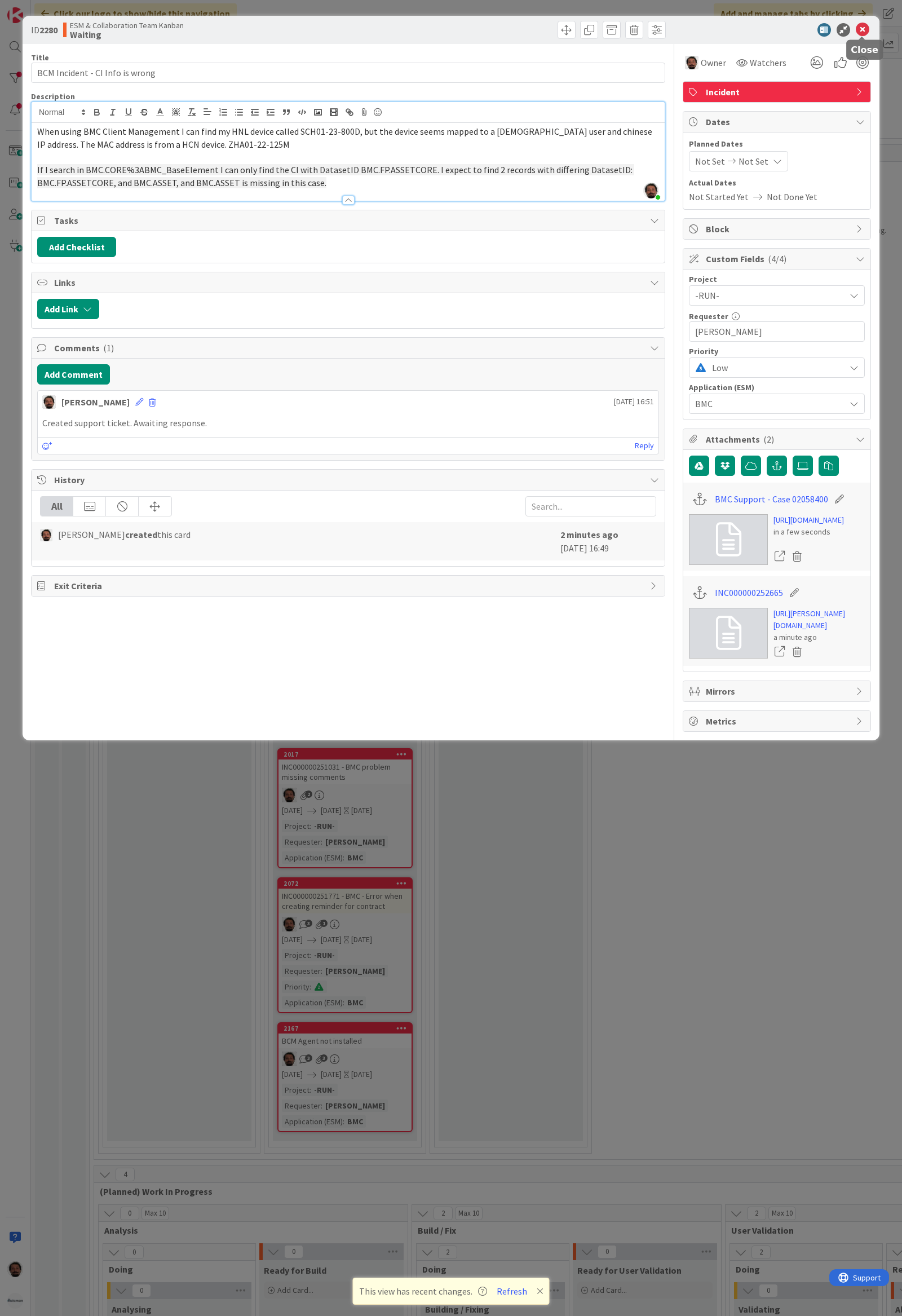
click at [865, 32] on icon at bounding box center [862, 30] width 13 height 13
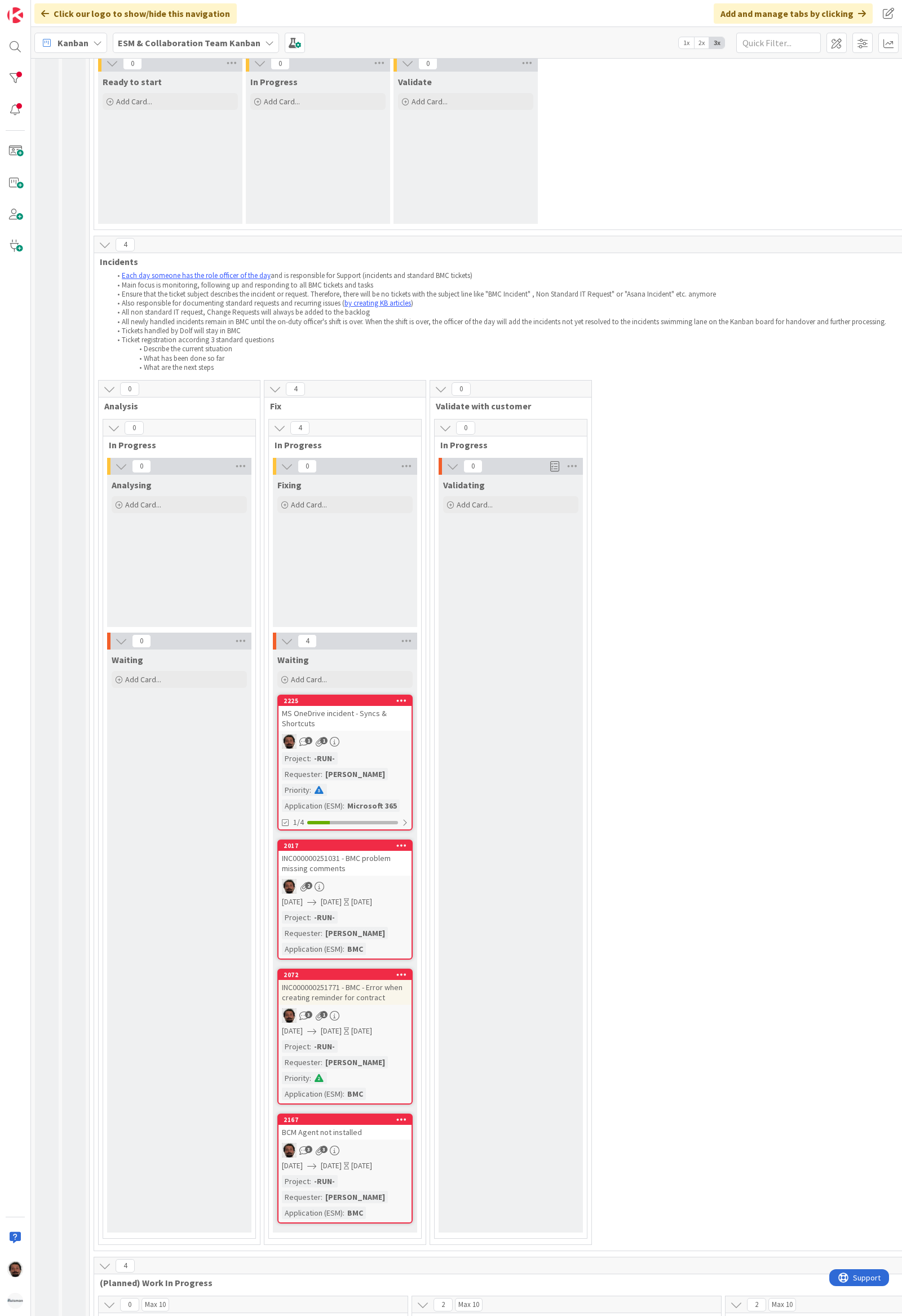
scroll to position [226, 0]
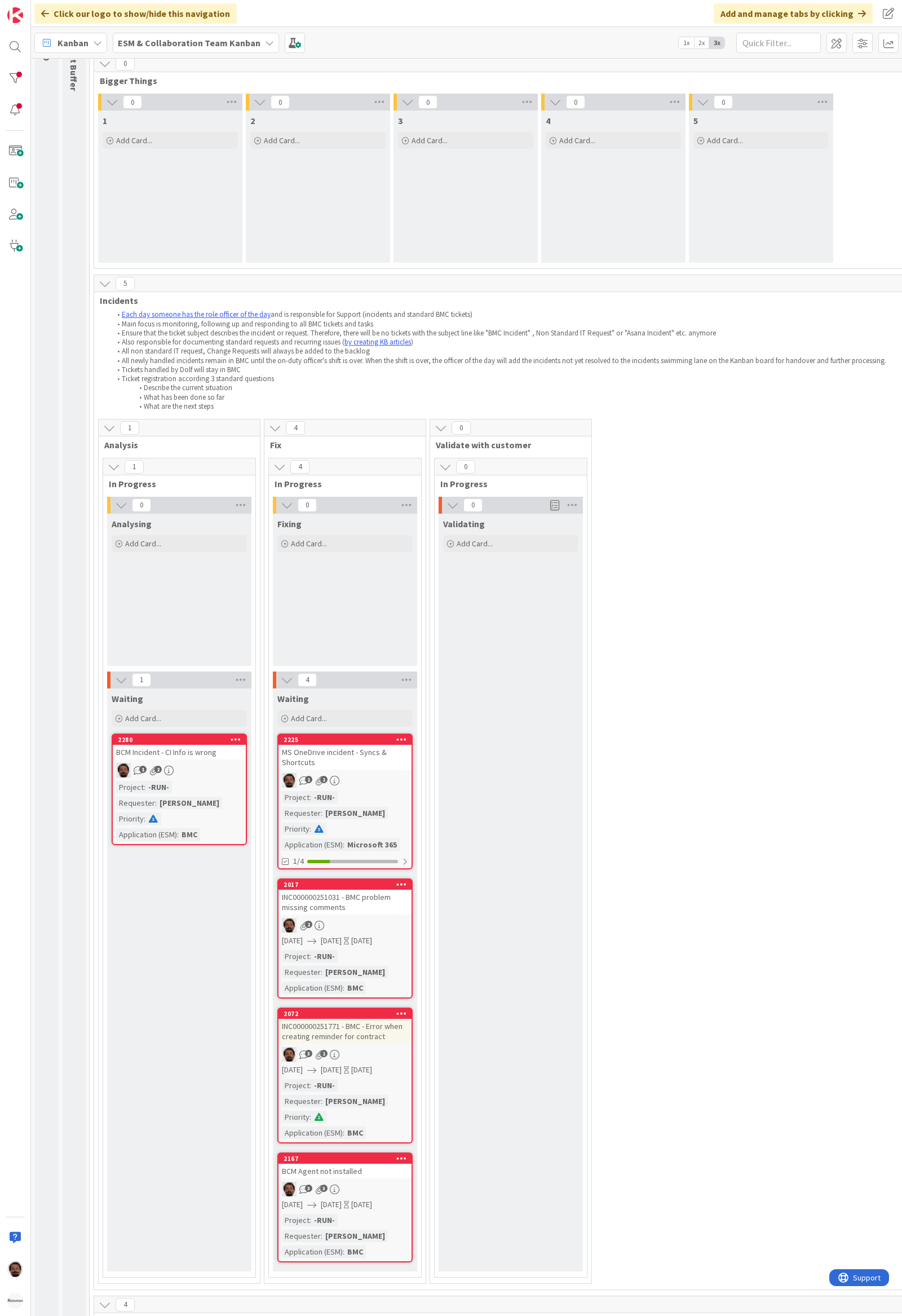
scroll to position [150, 0]
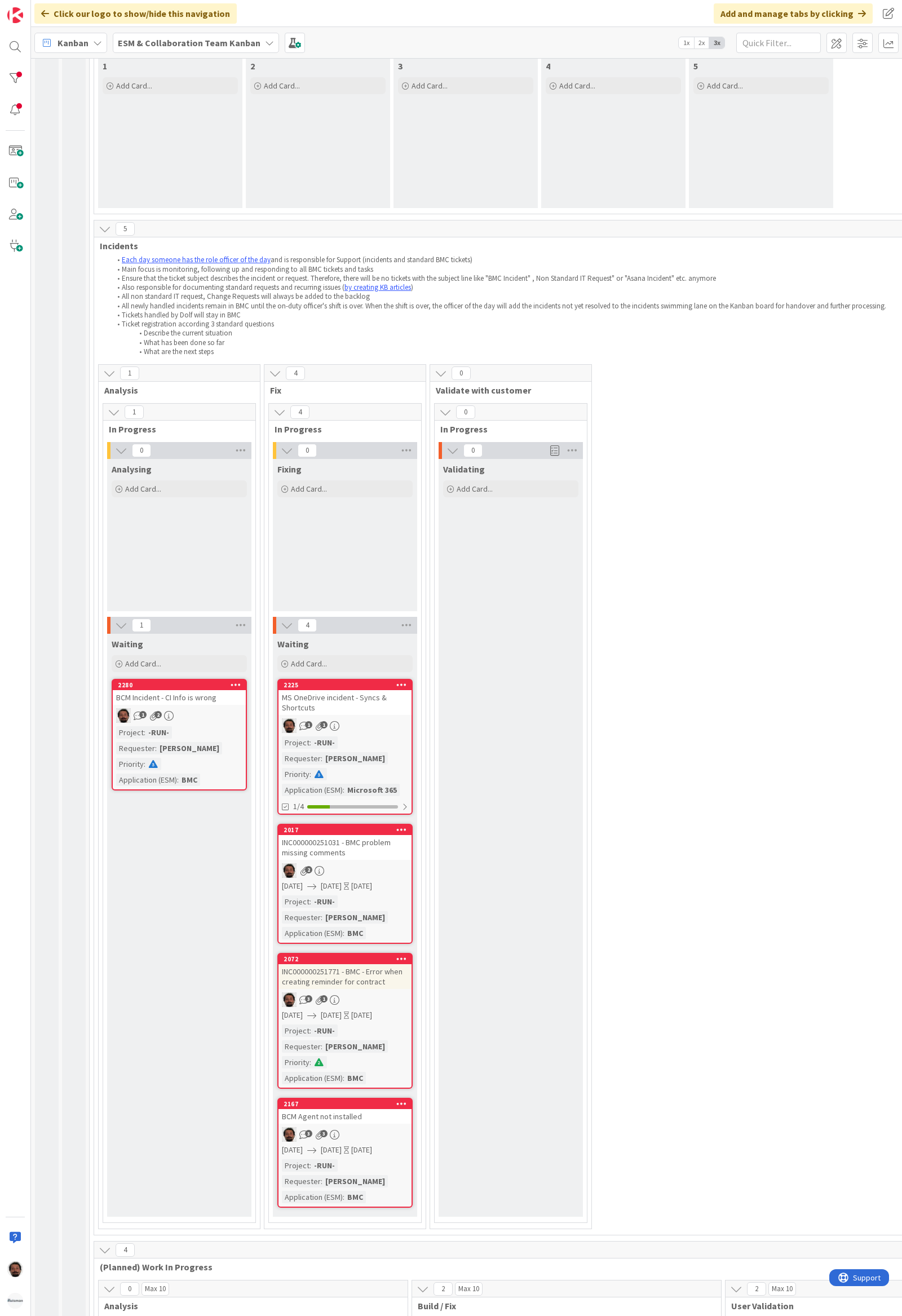
click at [220, 706] on div "2280 BCM Incident - CI Info is wrong 1 2 Project : -RUN- Requester : [PERSON_NA…" at bounding box center [179, 735] width 136 height 112
